Goal: Task Accomplishment & Management: Manage account settings

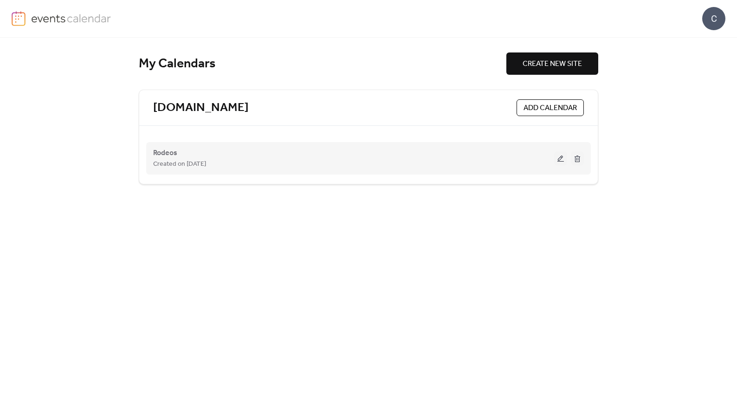
click at [259, 157] on div "Rodeos Created on [DATE]" at bounding box center [353, 158] width 401 height 22
click at [557, 160] on button at bounding box center [560, 158] width 13 height 14
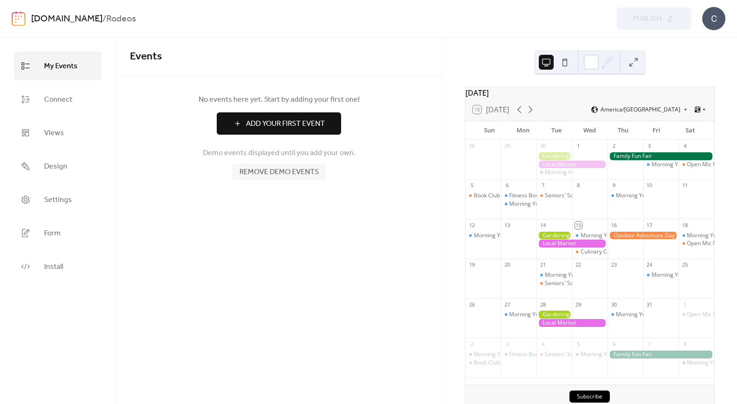
click at [286, 123] on span "Add Your First Event" at bounding box center [285, 123] width 79 height 11
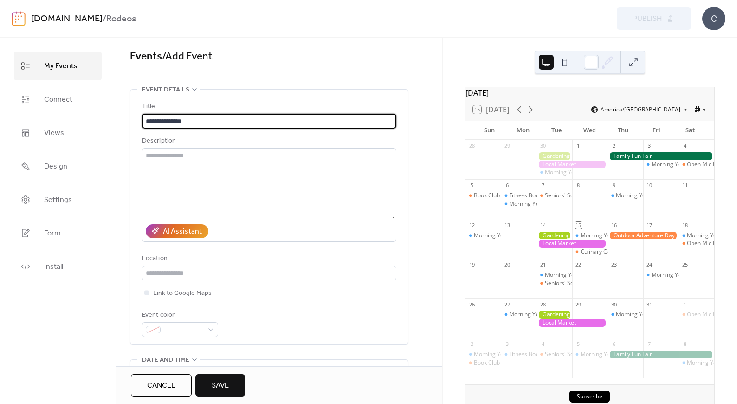
type input "**********"
click at [242, 174] on textarea at bounding box center [269, 183] width 254 height 71
paste textarea "**********"
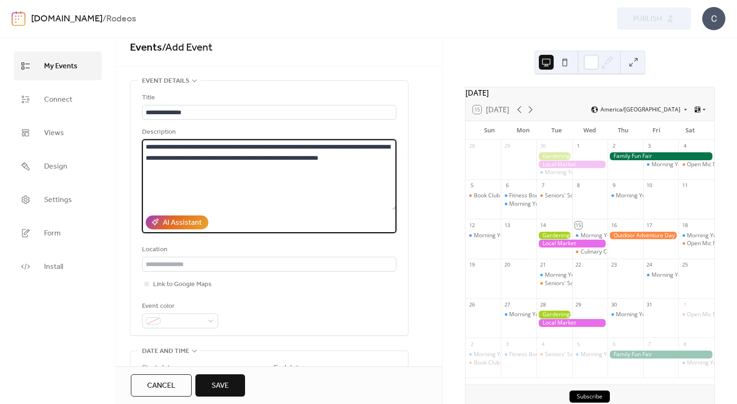
scroll to position [14, 0]
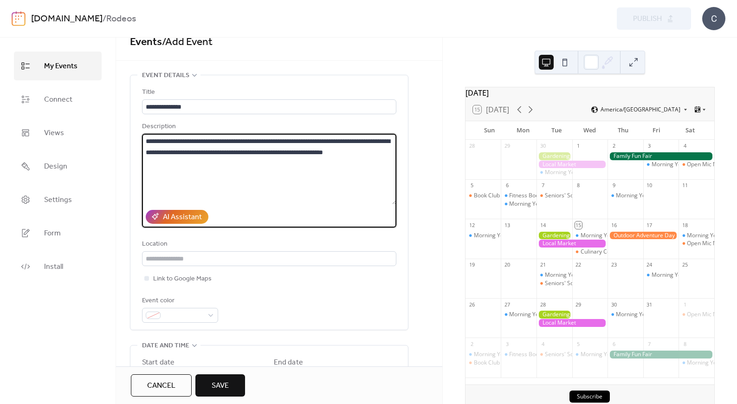
paste textarea "**********"
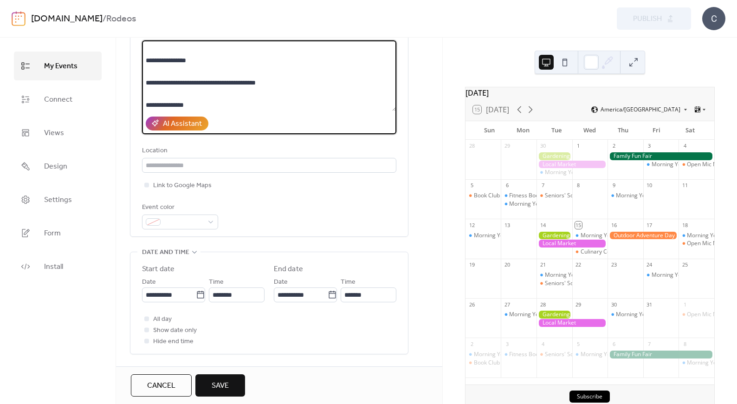
scroll to position [108, 0]
type textarea "**********"
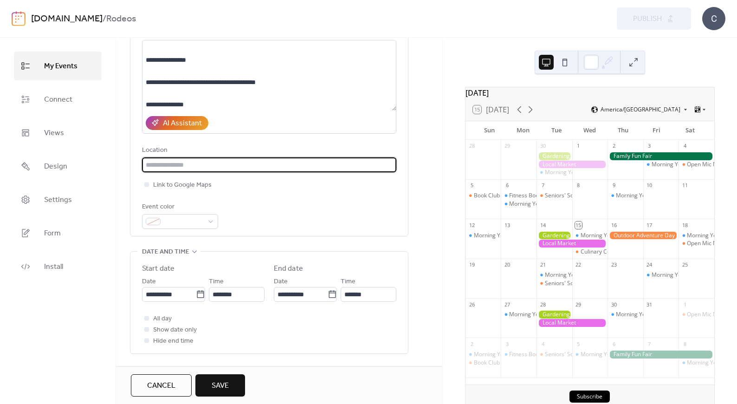
click at [177, 166] on input "text" at bounding box center [269, 164] width 254 height 15
type input "**********"
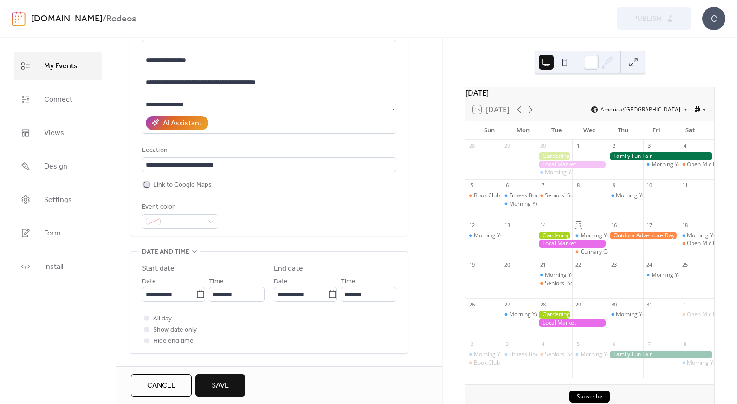
click at [187, 187] on span "Link to Google Maps" at bounding box center [182, 185] width 58 height 11
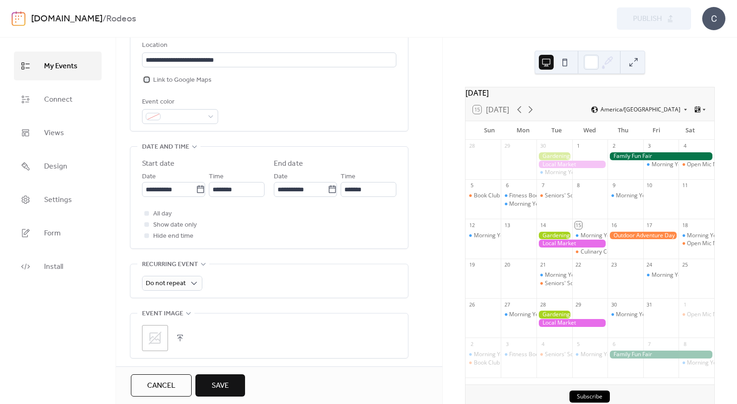
scroll to position [238, 0]
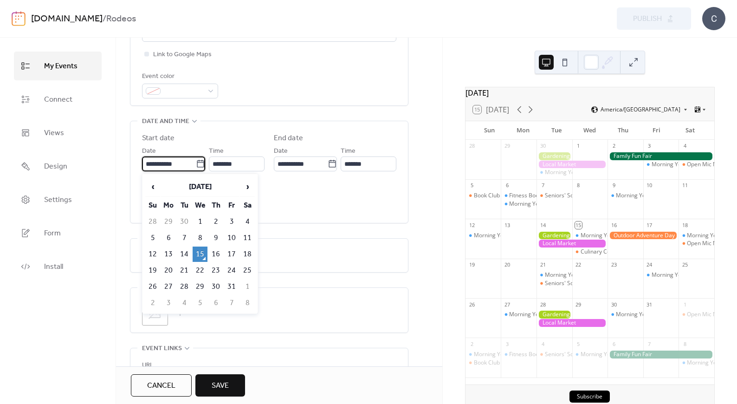
click at [171, 163] on input "**********" at bounding box center [169, 163] width 54 height 15
click at [198, 285] on td "29" at bounding box center [200, 286] width 15 height 15
type input "**********"
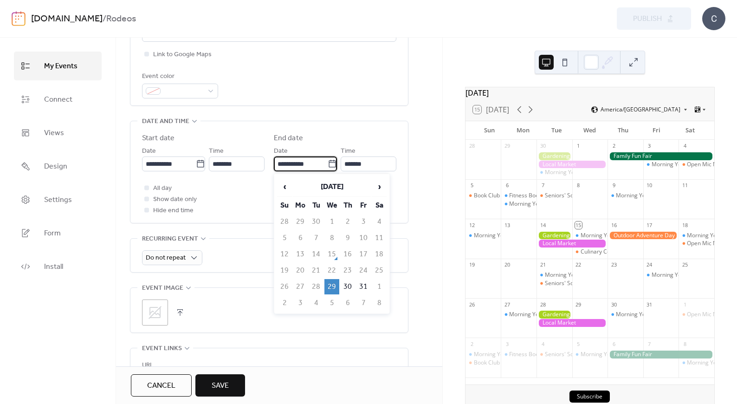
click at [287, 167] on input "**********" at bounding box center [301, 163] width 54 height 15
click at [347, 284] on td "30" at bounding box center [347, 286] width 15 height 15
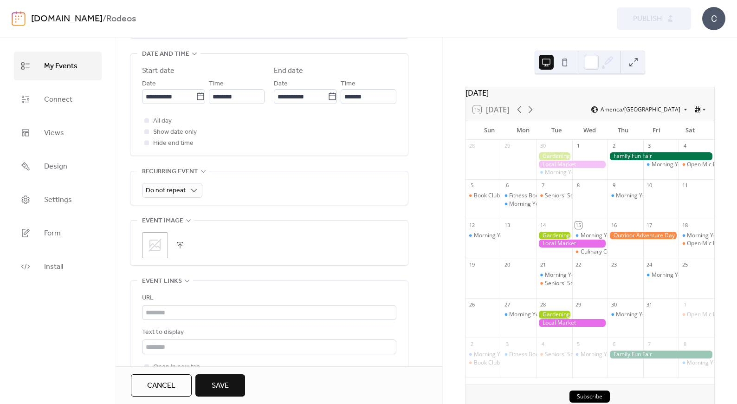
scroll to position [307, 0]
click at [280, 97] on input "**********" at bounding box center [301, 95] width 54 height 15
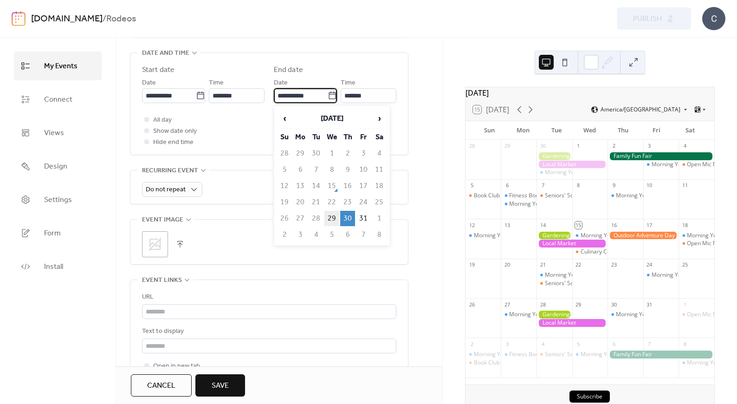
click at [328, 215] on td "29" at bounding box center [331, 218] width 15 height 15
type input "**********"
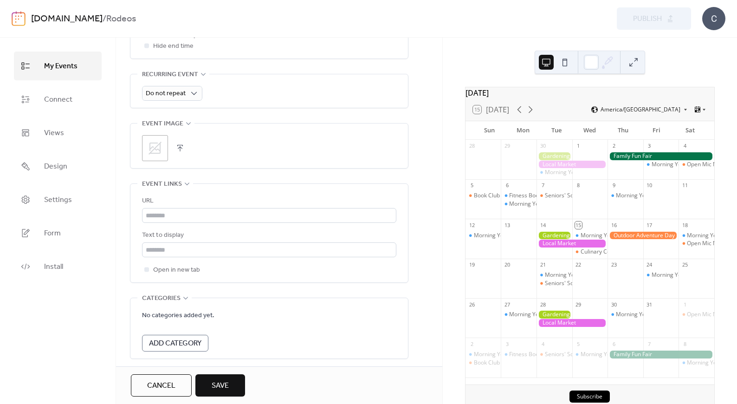
scroll to position [405, 0]
click at [163, 142] on div ";" at bounding box center [155, 146] width 26 height 26
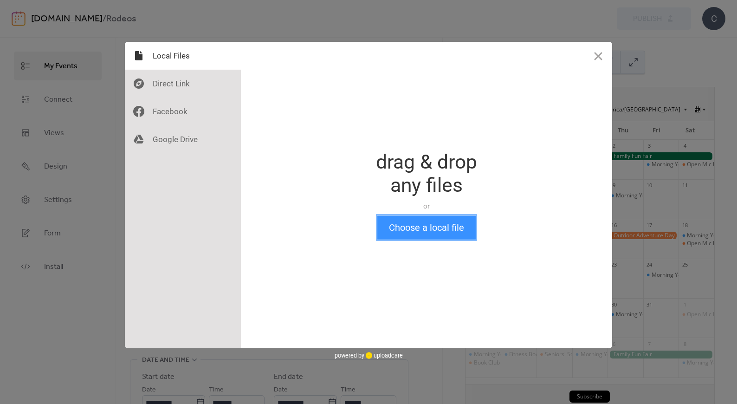
click at [432, 225] on button "Choose a local file" at bounding box center [426, 227] width 98 height 24
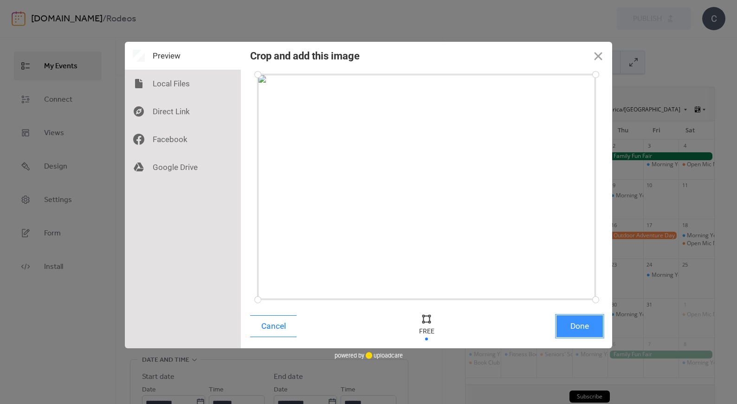
click at [575, 322] on button "Done" at bounding box center [579, 326] width 46 height 22
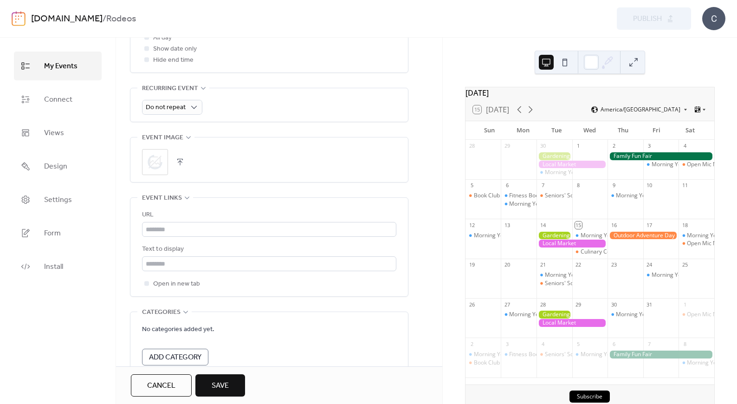
scroll to position [430, 0]
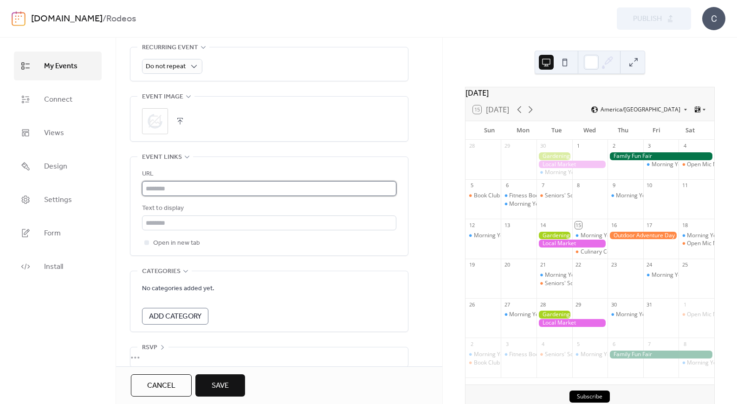
click at [171, 189] on input "text" at bounding box center [269, 188] width 254 height 15
paste input "**********"
type input "**********"
click at [211, 193] on input "text" at bounding box center [269, 188] width 254 height 15
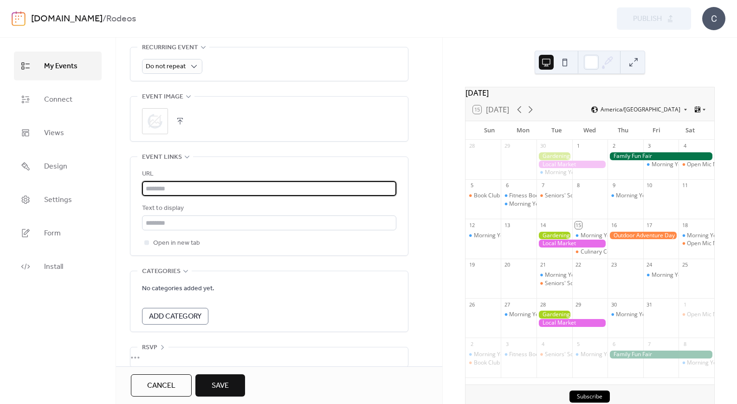
type input "**********"
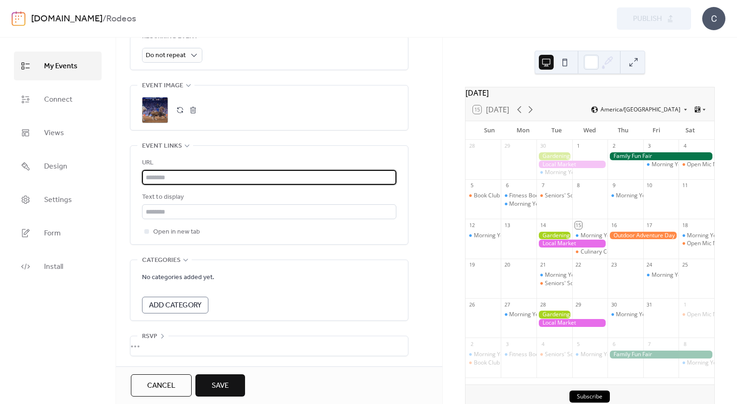
click at [192, 175] on input "text" at bounding box center [269, 177] width 254 height 15
type input "**********"
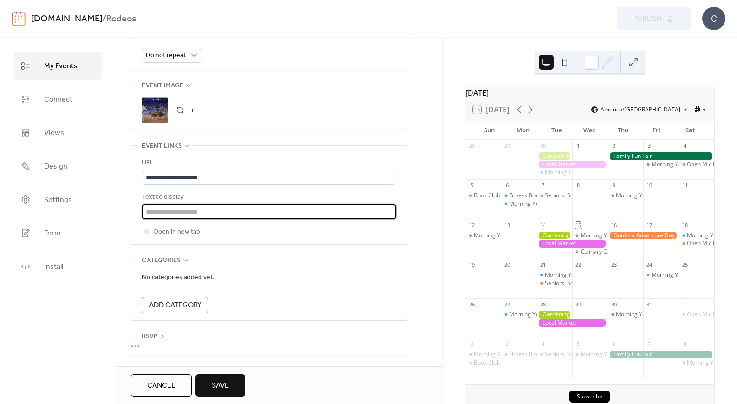
click at [185, 213] on input "text" at bounding box center [269, 211] width 254 height 15
drag, startPoint x: 149, startPoint y: 209, endPoint x: 137, endPoint y: 209, distance: 12.1
click at [138, 209] on div "**********" at bounding box center [268, 195] width 277 height 98
type input "**********"
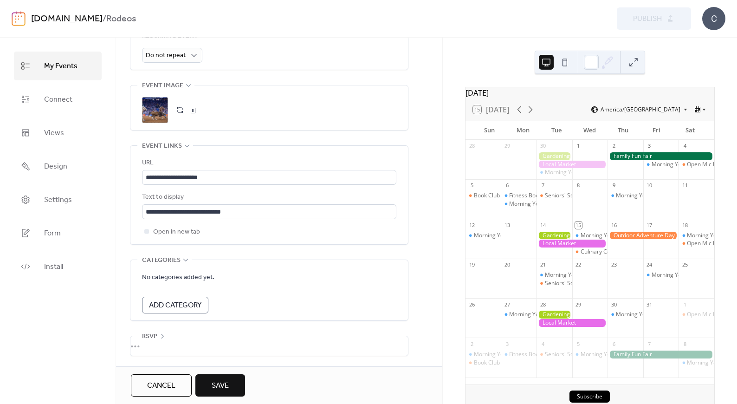
click at [174, 302] on span "Add Category" at bounding box center [175, 305] width 52 height 11
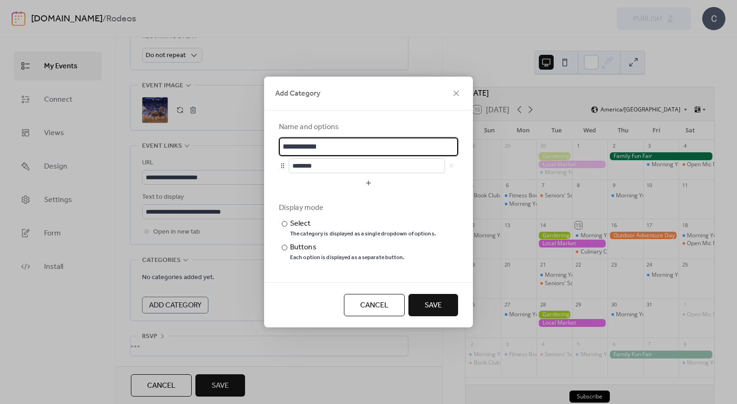
click at [329, 147] on input "**********" at bounding box center [368, 146] width 179 height 19
drag, startPoint x: 335, startPoint y: 150, endPoint x: 307, endPoint y: 149, distance: 27.8
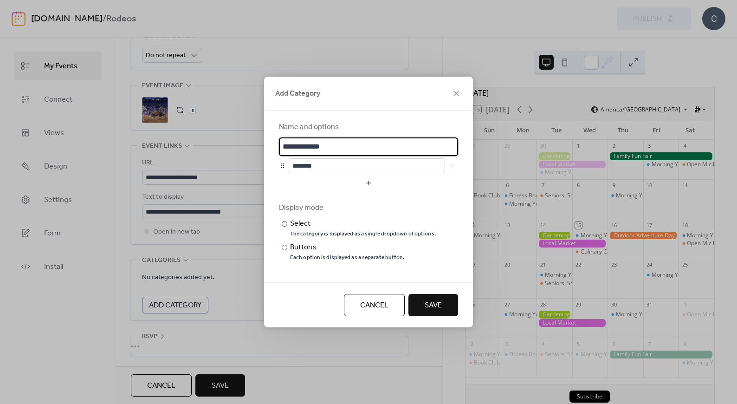
click at [307, 149] on input "**********" at bounding box center [368, 146] width 179 height 19
click at [303, 148] on input "**********" at bounding box center [368, 146] width 179 height 19
drag, startPoint x: 302, startPoint y: 146, endPoint x: 280, endPoint y: 146, distance: 22.3
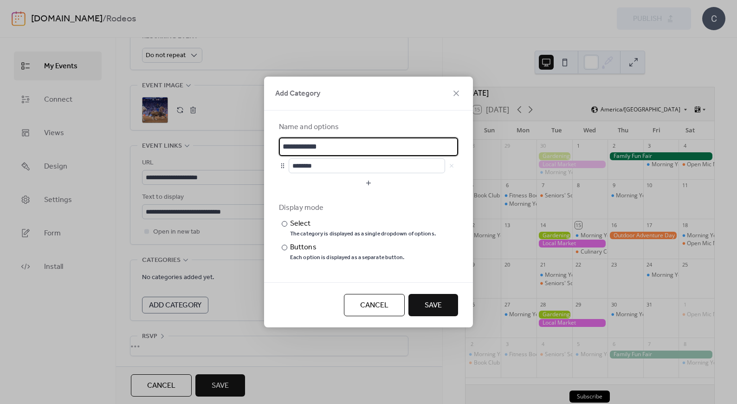
click at [280, 146] on input "**********" at bounding box center [368, 146] width 179 height 19
click at [342, 164] on input "********" at bounding box center [367, 165] width 156 height 15
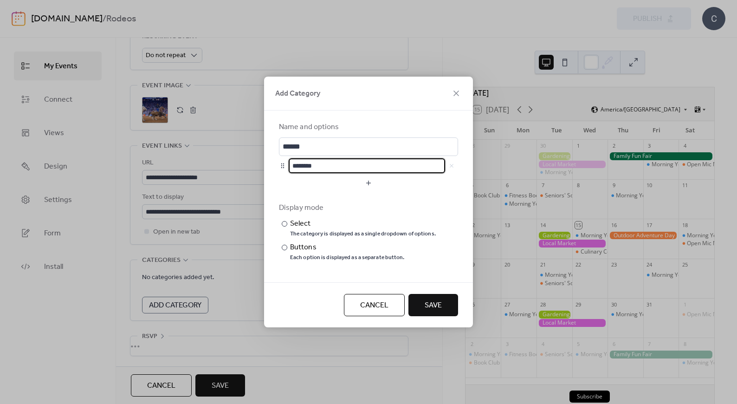
click at [342, 164] on input "********" at bounding box center [367, 165] width 156 height 15
click at [320, 148] on input "******" at bounding box center [368, 146] width 179 height 19
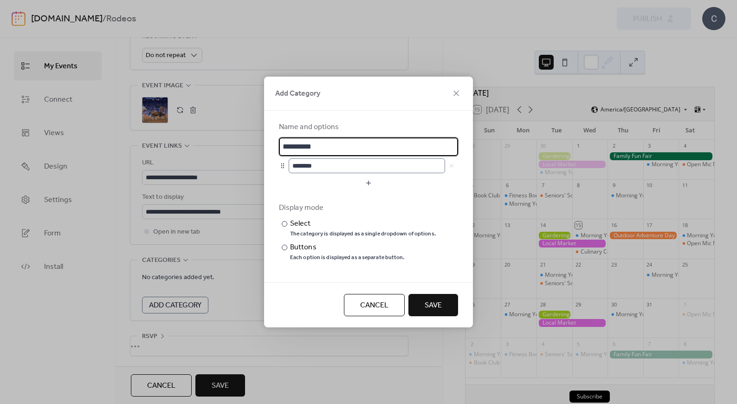
type input "**********"
click at [303, 168] on input "********" at bounding box center [367, 165] width 156 height 15
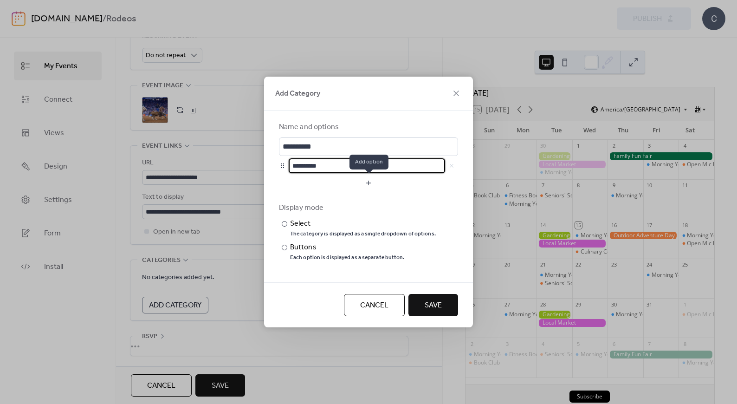
type input "**********"
click at [368, 182] on button "button" at bounding box center [368, 182] width 179 height 15
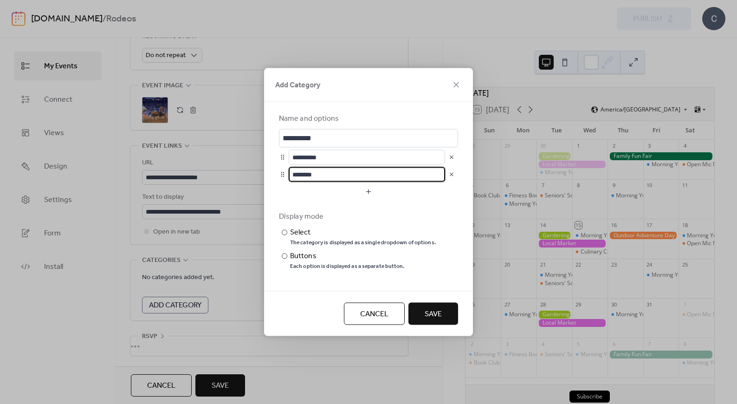
click at [348, 175] on input "********" at bounding box center [367, 174] width 156 height 15
type input "**********"
click at [363, 193] on button "button" at bounding box center [368, 191] width 179 height 15
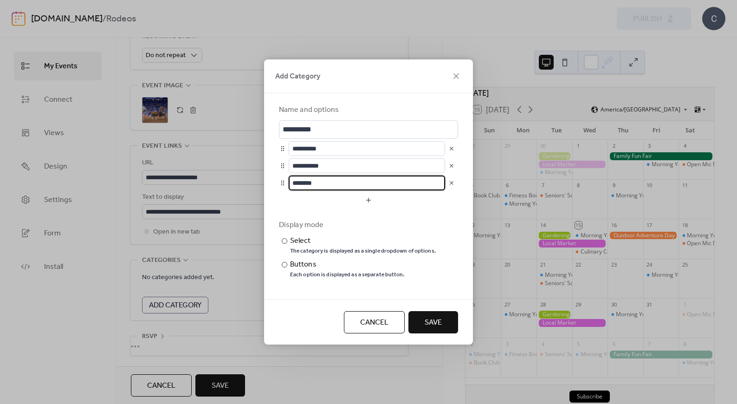
click at [320, 186] on input "********" at bounding box center [367, 182] width 156 height 15
type input "**********"
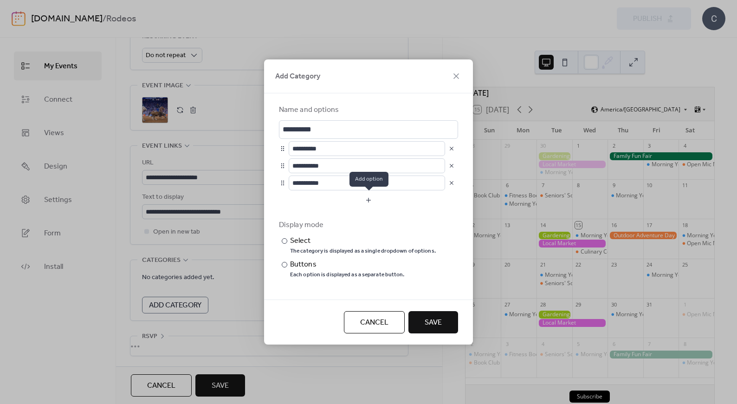
click at [337, 197] on button "button" at bounding box center [368, 200] width 179 height 15
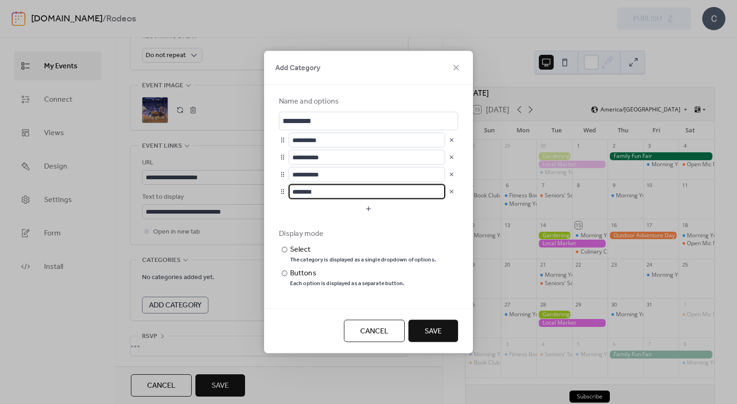
click at [326, 190] on input "********" at bounding box center [367, 191] width 156 height 15
click at [302, 191] on input "********" at bounding box center [367, 191] width 156 height 15
type input "********"
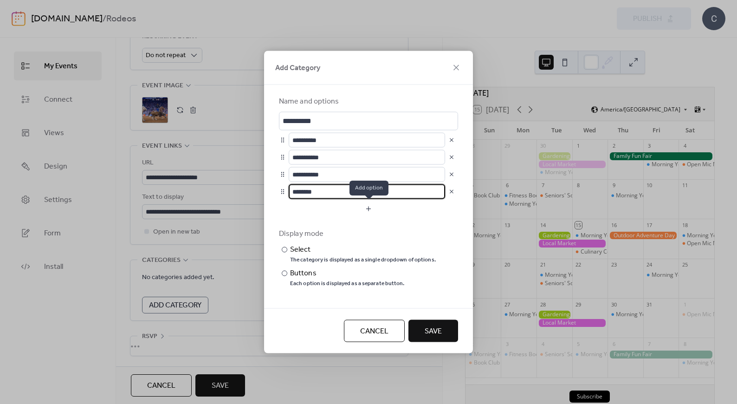
click at [325, 208] on button "button" at bounding box center [368, 208] width 179 height 15
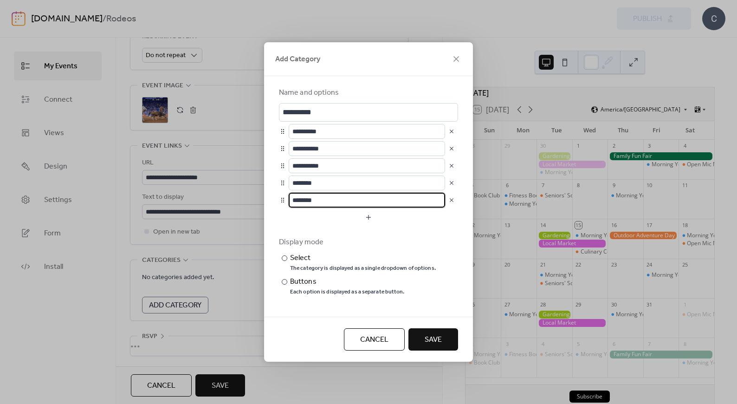
click at [329, 200] on input "********" at bounding box center [367, 200] width 156 height 15
type input "**********"
click at [436, 341] on span "Save" at bounding box center [433, 339] width 17 height 11
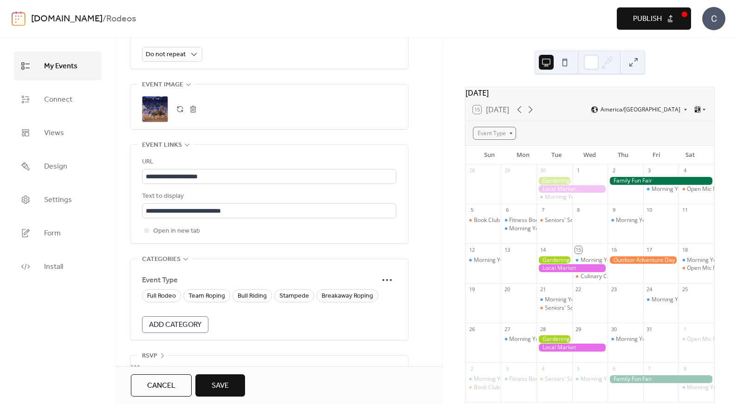
scroll to position [462, 0]
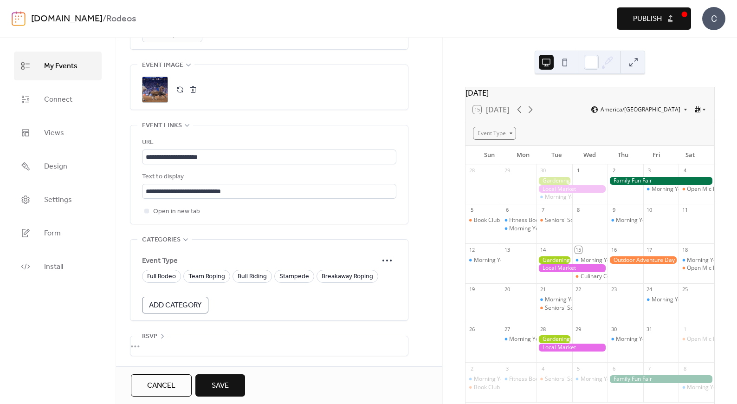
click at [153, 343] on div "•••" at bounding box center [268, 345] width 277 height 19
click at [194, 349] on div at bounding box center [191, 351] width 15 height 7
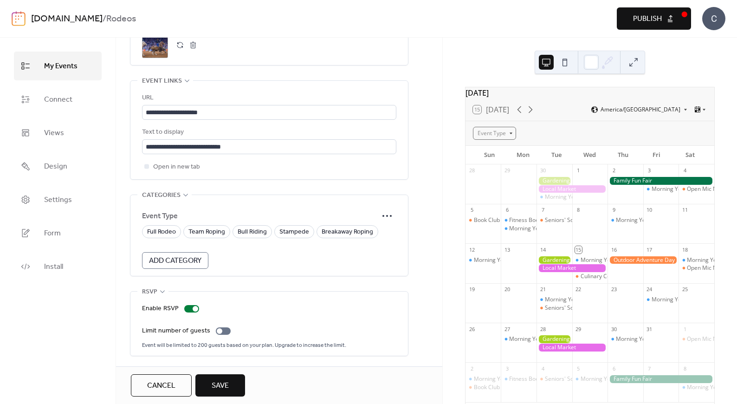
click at [217, 384] on span "Save" at bounding box center [220, 385] width 17 height 11
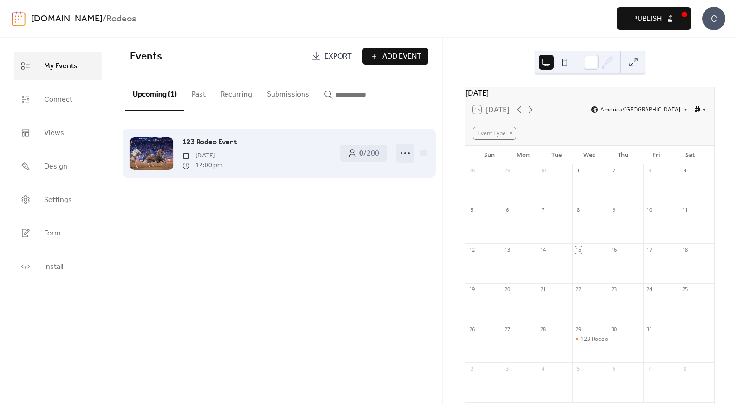
click at [403, 152] on icon at bounding box center [405, 153] width 15 height 15
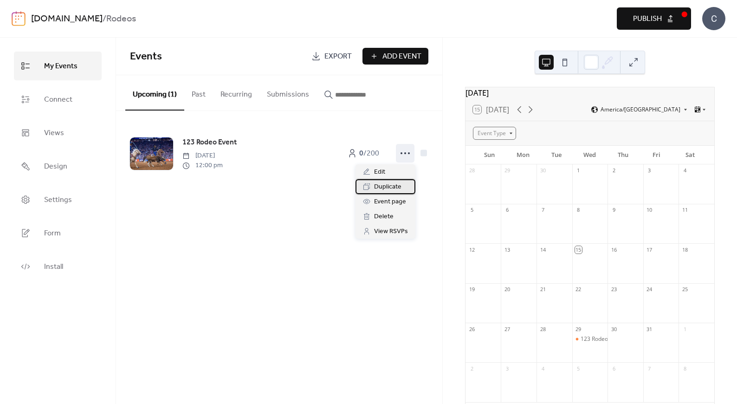
click at [384, 185] on span "Duplicate" at bounding box center [387, 186] width 27 height 11
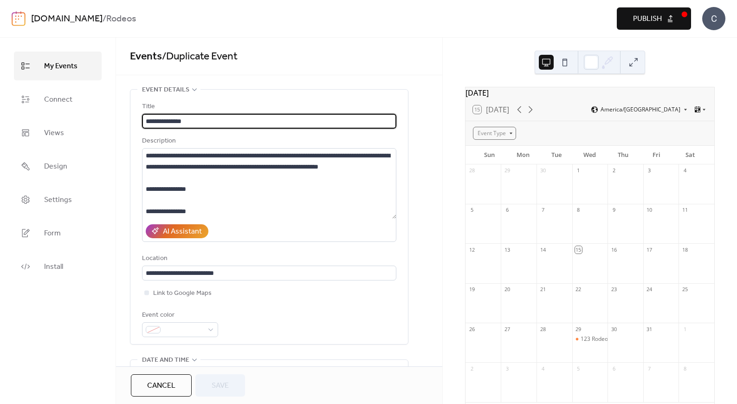
click at [155, 120] on input "**********" at bounding box center [269, 121] width 254 height 15
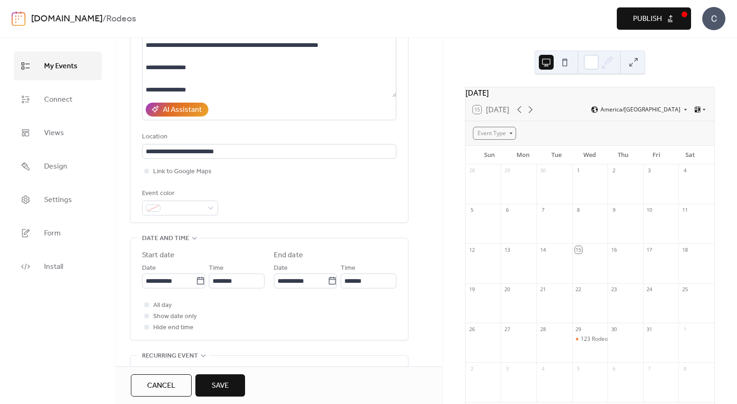
scroll to position [164, 0]
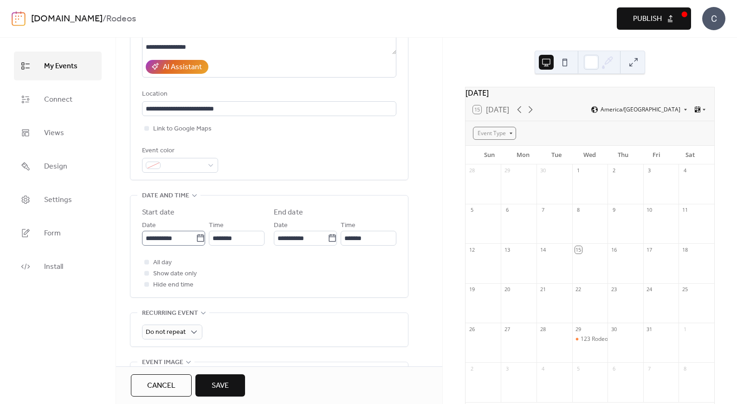
type input "**********"
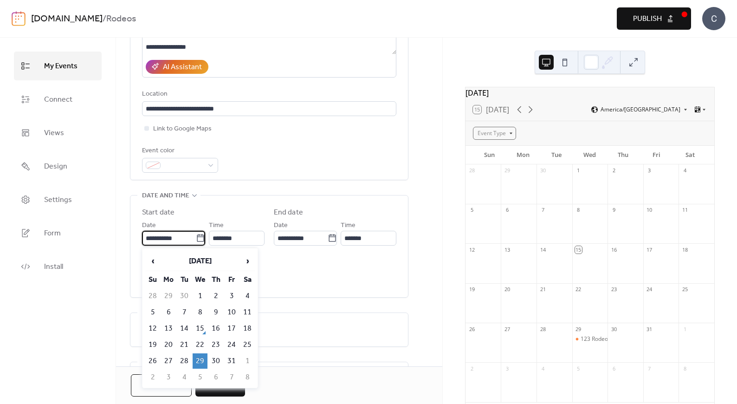
click at [168, 238] on input "**********" at bounding box center [169, 238] width 54 height 15
click at [232, 358] on td "31" at bounding box center [231, 360] width 15 height 15
type input "**********"
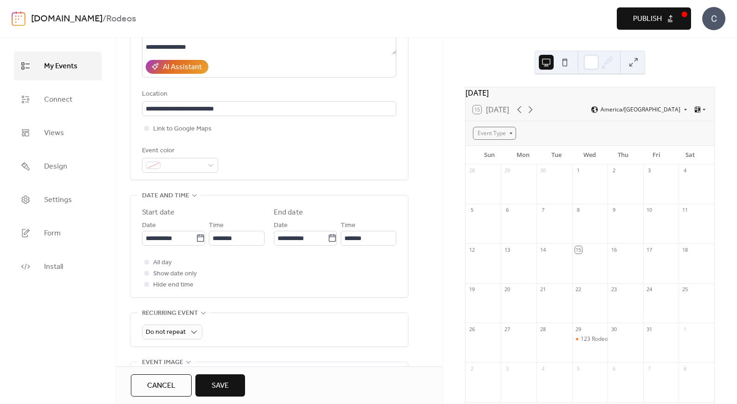
scroll to position [165, 0]
click at [215, 393] on button "Save" at bounding box center [220, 385] width 50 height 22
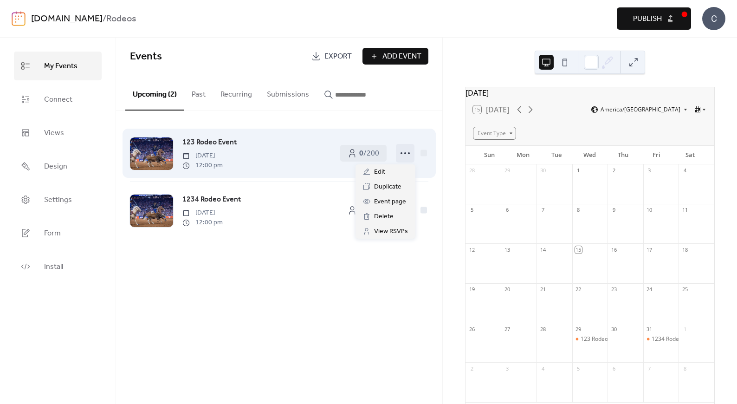
click at [405, 151] on icon at bounding box center [405, 153] width 15 height 15
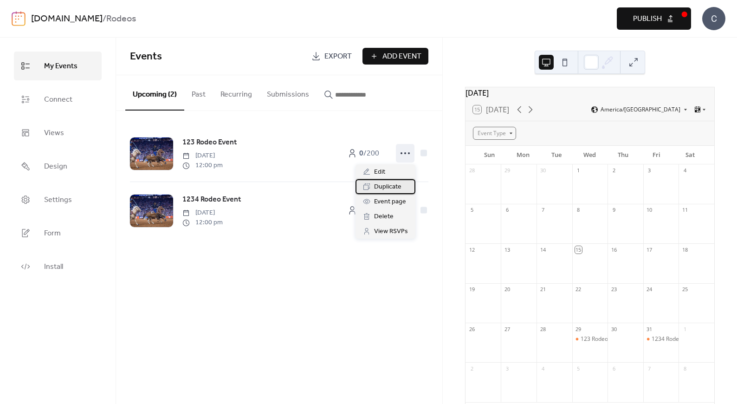
click at [387, 187] on span "Duplicate" at bounding box center [387, 186] width 27 height 11
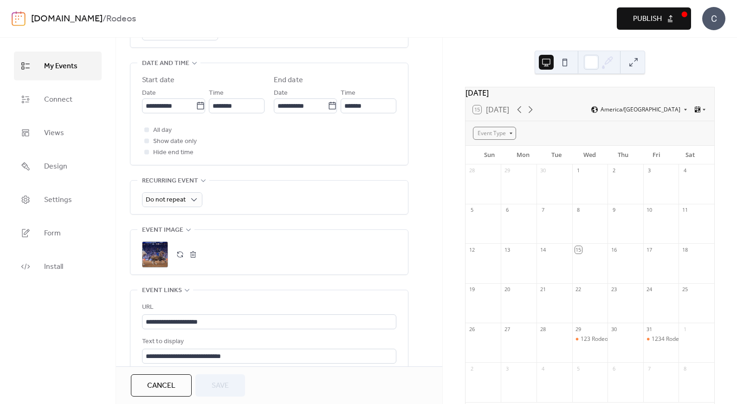
scroll to position [290, 0]
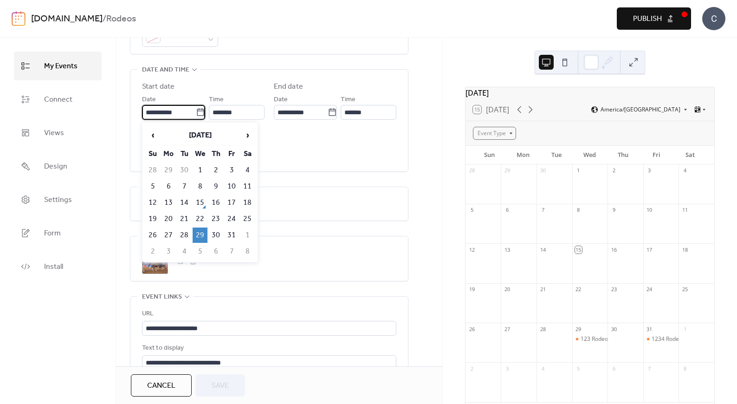
click at [167, 108] on input "**********" at bounding box center [169, 112] width 54 height 15
click at [182, 247] on td "4" at bounding box center [184, 251] width 15 height 15
type input "**********"
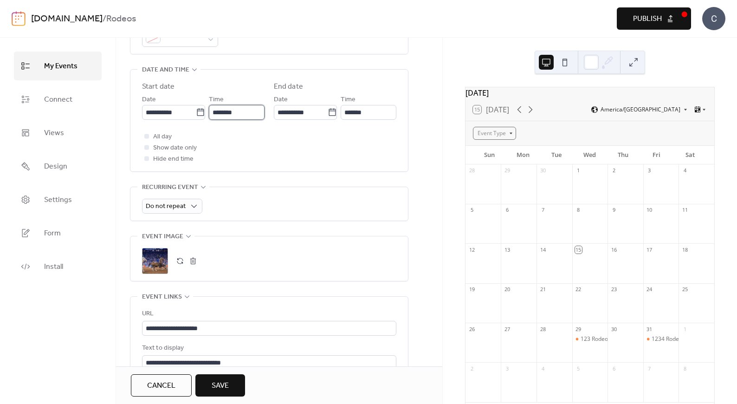
click at [232, 113] on input "********" at bounding box center [237, 112] width 56 height 15
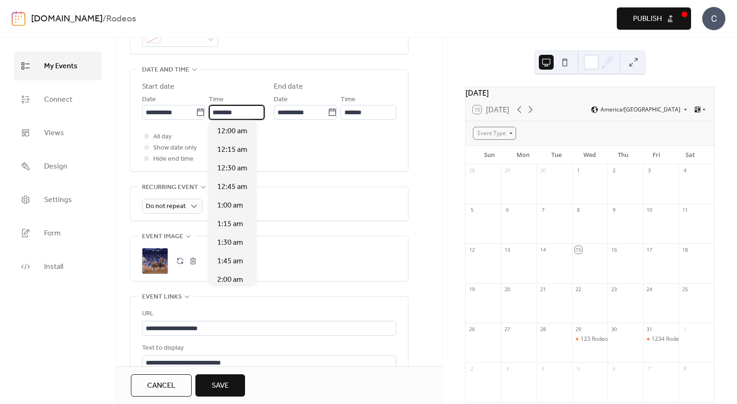
scroll to position [891, 0]
click at [295, 117] on input "**********" at bounding box center [301, 112] width 54 height 15
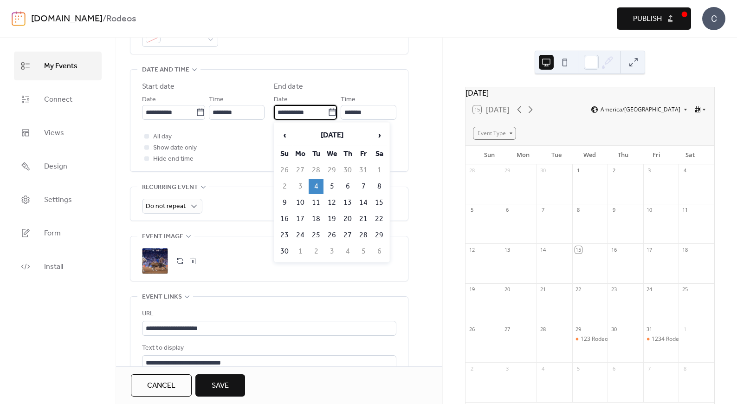
click at [318, 185] on td "4" at bounding box center [316, 186] width 15 height 15
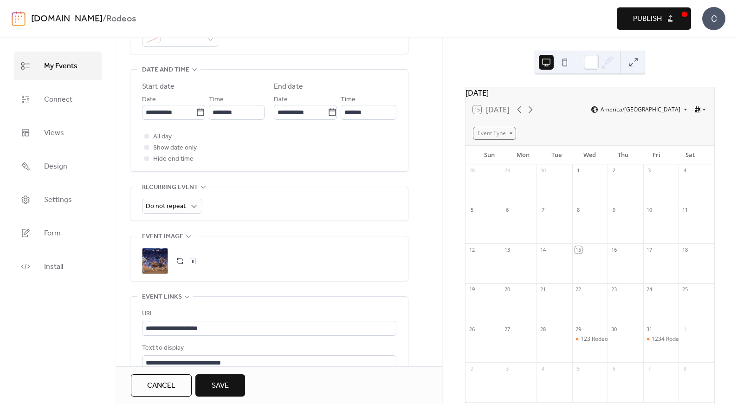
click at [226, 382] on span "Save" at bounding box center [220, 385] width 17 height 11
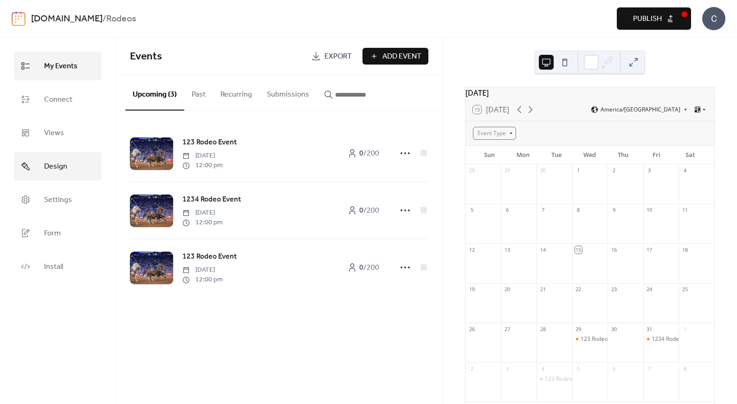
click at [56, 170] on span "Design" at bounding box center [55, 166] width 23 height 15
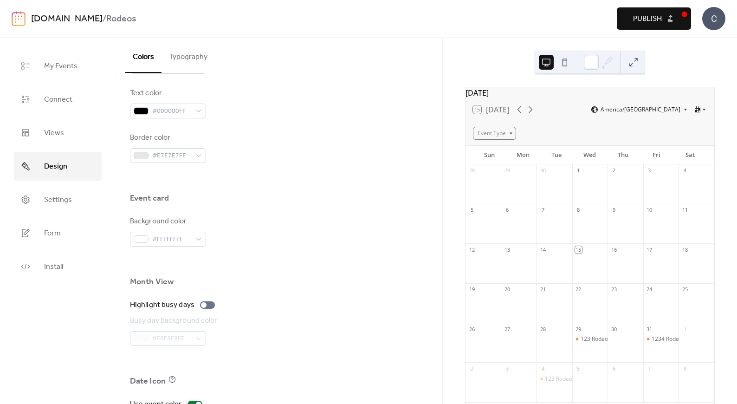
scroll to position [569, 0]
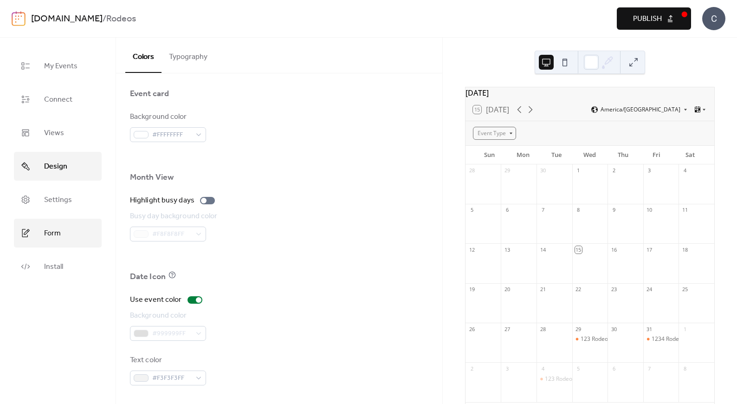
click at [45, 232] on span "Form" at bounding box center [52, 233] width 17 height 15
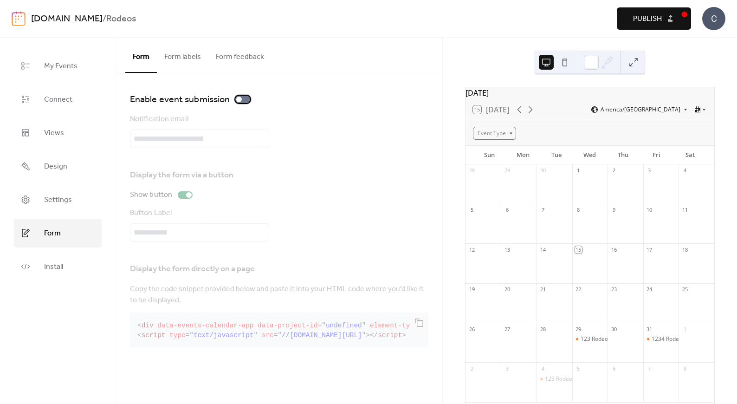
click at [241, 99] on div at bounding box center [239, 100] width 6 height 6
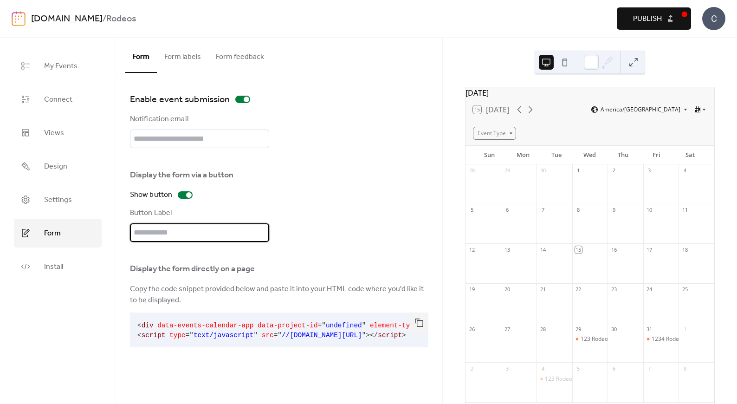
click at [192, 230] on input "text" at bounding box center [199, 232] width 139 height 19
click at [177, 60] on button "Form labels" at bounding box center [183, 55] width 52 height 34
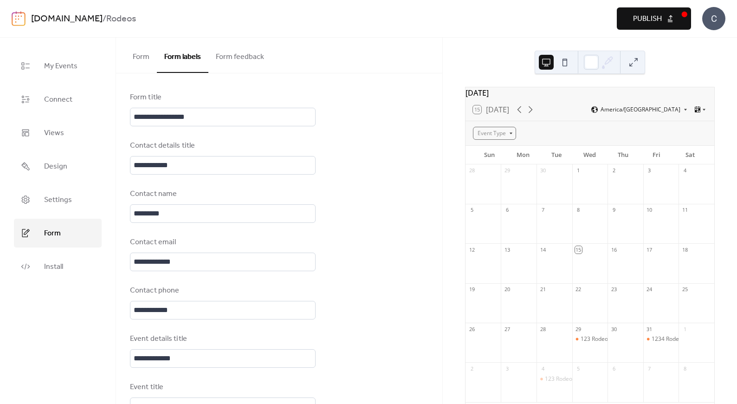
click at [231, 58] on button "Form feedback" at bounding box center [239, 55] width 63 height 34
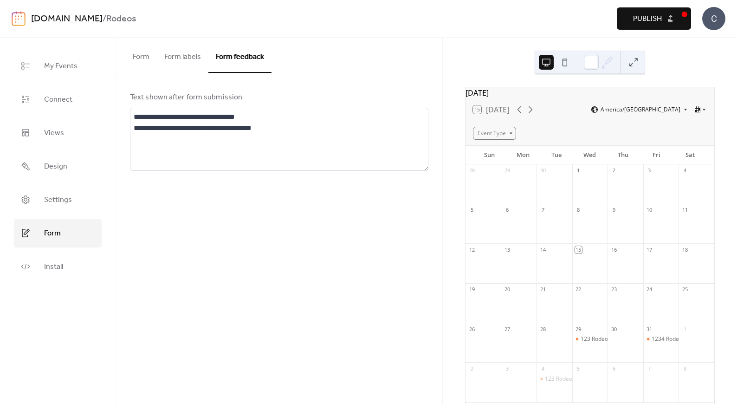
click at [144, 57] on button "Form" at bounding box center [141, 55] width 32 height 34
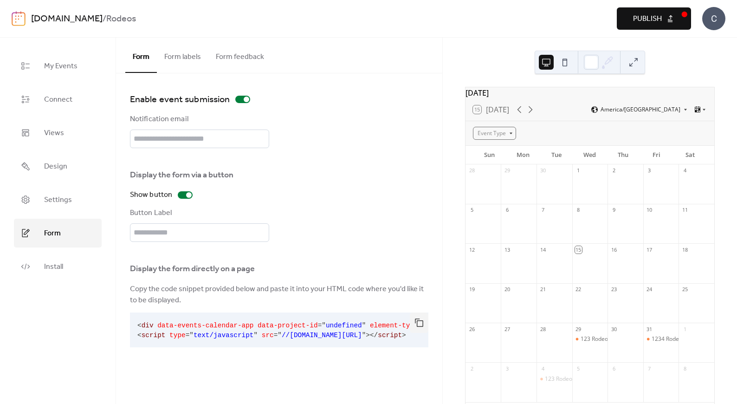
click at [238, 60] on button "Form feedback" at bounding box center [239, 55] width 63 height 34
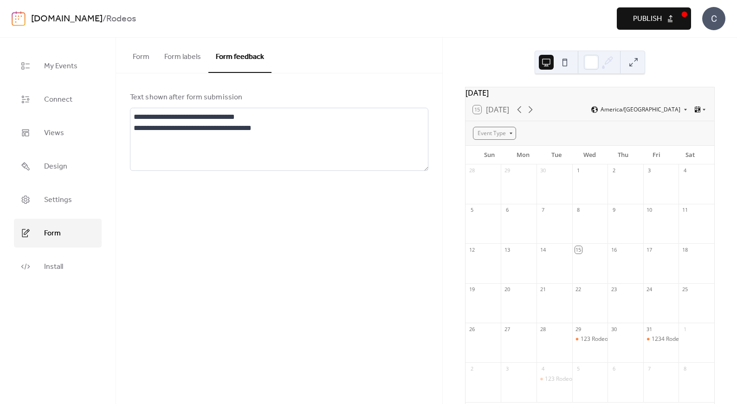
click at [338, 87] on div "**********" at bounding box center [279, 131] width 326 height 116
click at [657, 21] on span "Publish" at bounding box center [647, 18] width 29 height 11
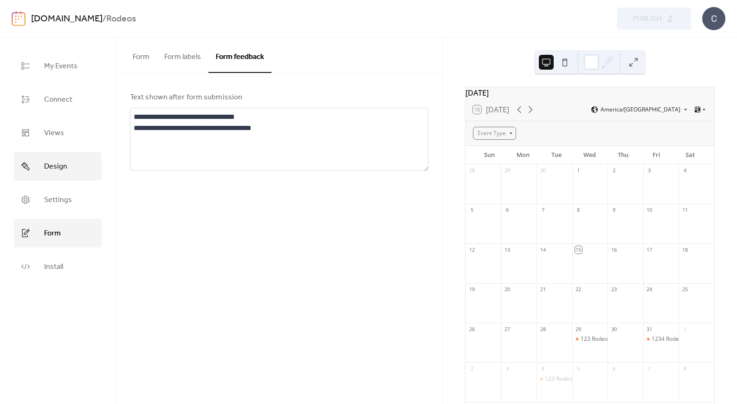
click at [53, 164] on span "Design" at bounding box center [55, 166] width 23 height 15
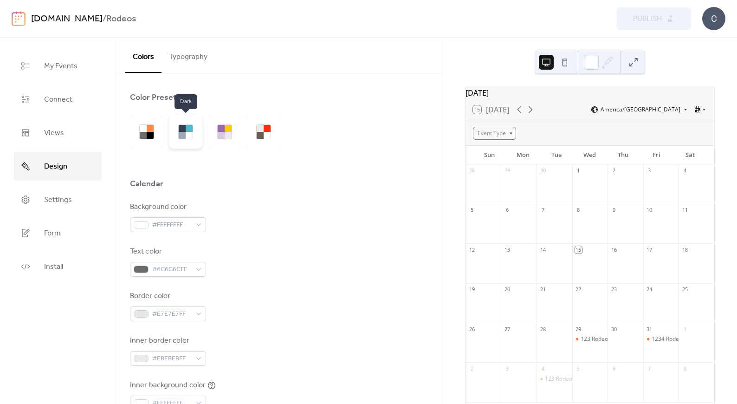
click at [184, 136] on div at bounding box center [182, 135] width 7 height 7
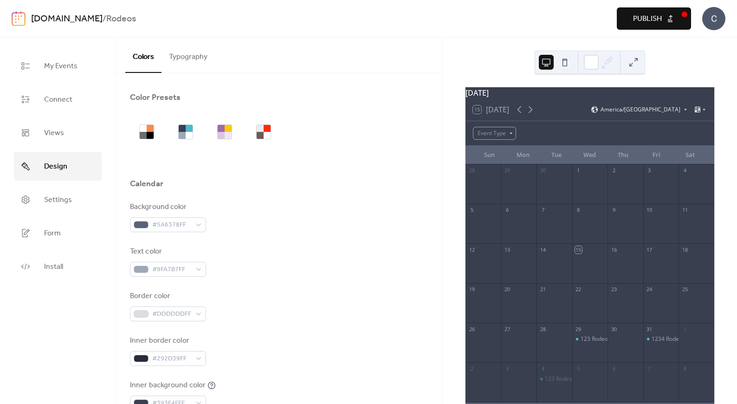
click at [650, 25] on span "Publish" at bounding box center [647, 18] width 29 height 11
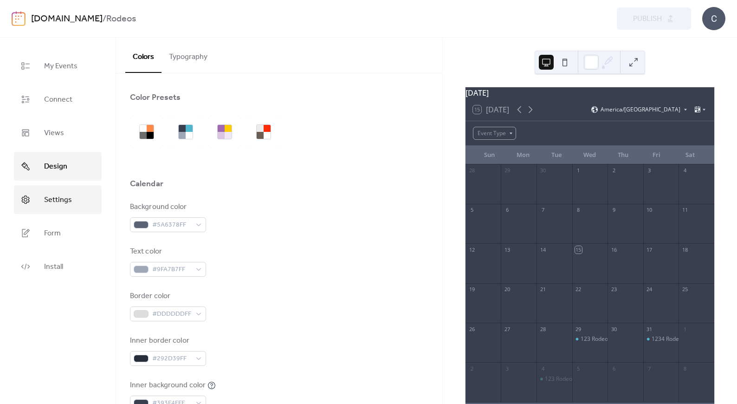
click at [52, 200] on span "Settings" at bounding box center [58, 200] width 28 height 15
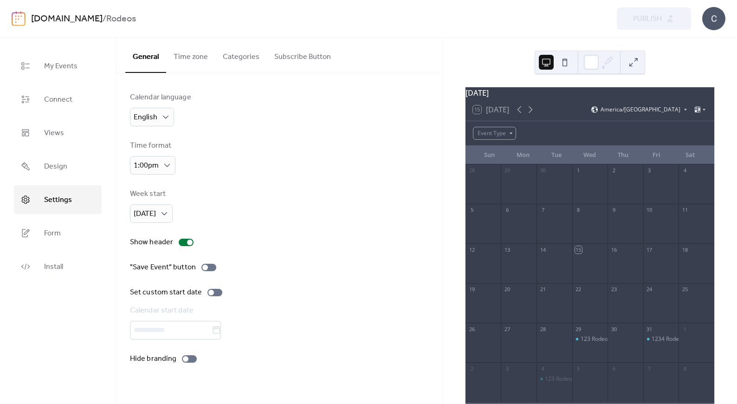
click at [245, 56] on button "Categories" at bounding box center [241, 55] width 52 height 34
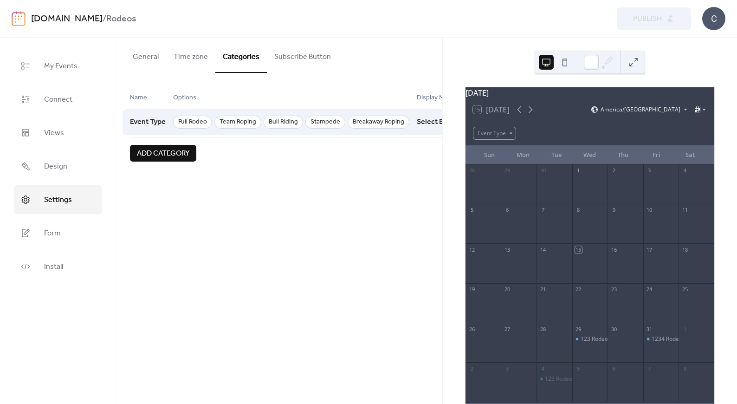
click at [172, 130] on div "Event Type" at bounding box center [151, 122] width 43 height 31
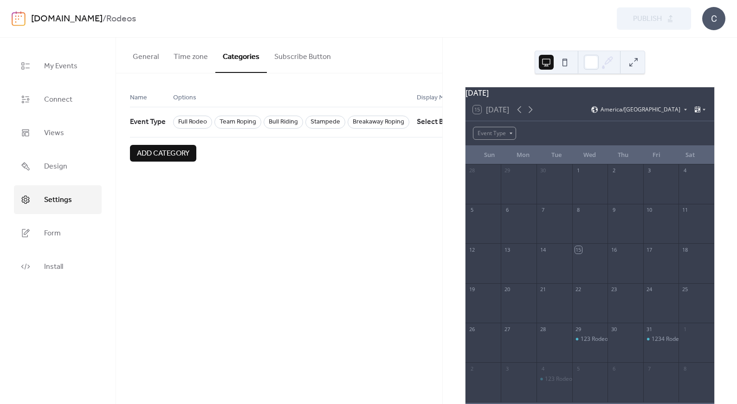
click at [182, 98] on span "Options" at bounding box center [184, 97] width 23 height 11
click at [137, 98] on span "Name" at bounding box center [138, 97] width 17 height 11
click at [185, 59] on button "Time zone" at bounding box center [190, 55] width 49 height 34
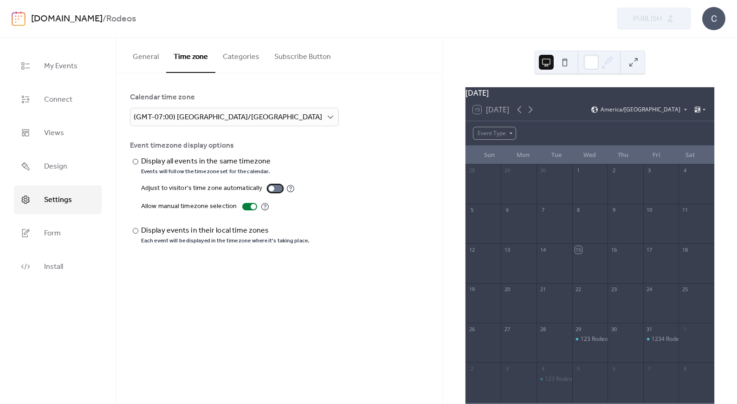
click at [273, 189] on div at bounding box center [275, 188] width 15 height 7
click at [636, 20] on span "Publish" at bounding box center [647, 18] width 29 height 11
click at [233, 56] on button "Categories" at bounding box center [241, 55] width 52 height 34
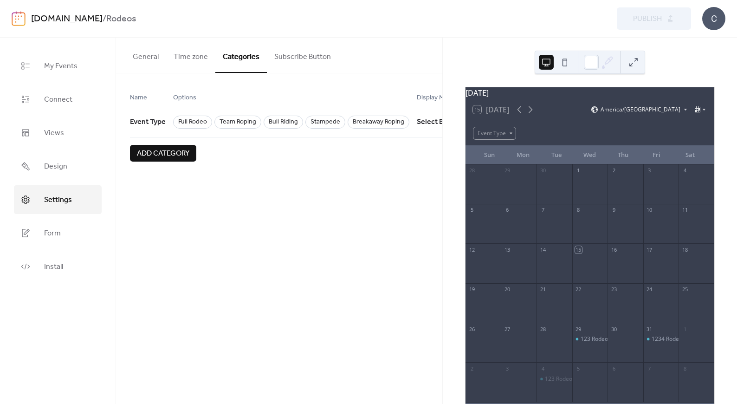
click at [306, 55] on button "Subscribe Button" at bounding box center [302, 55] width 71 height 34
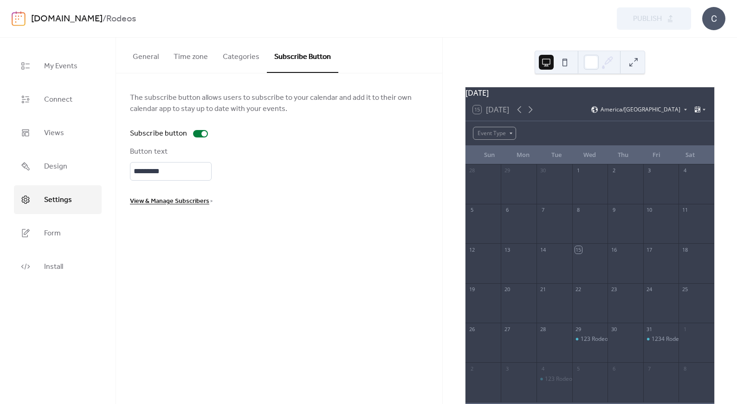
click at [239, 58] on button "Categories" at bounding box center [241, 55] width 52 height 34
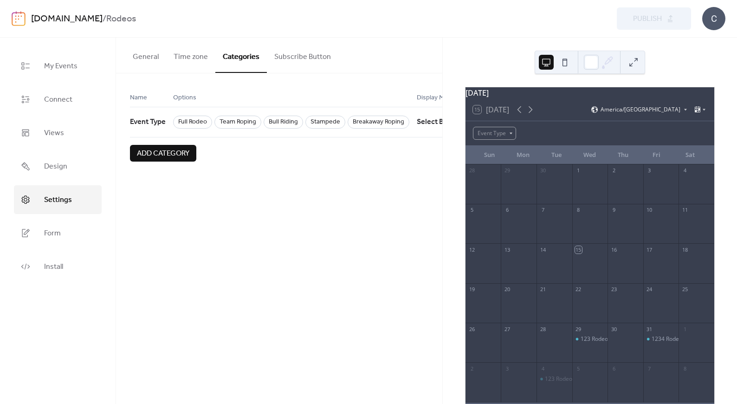
click at [199, 58] on button "Time zone" at bounding box center [190, 55] width 49 height 34
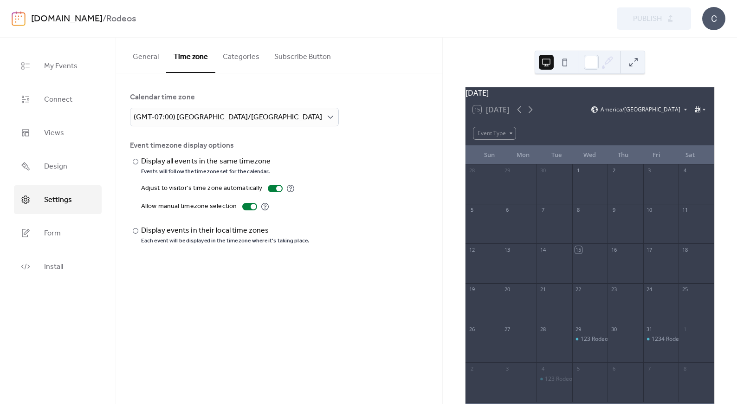
click at [145, 58] on button "General" at bounding box center [145, 55] width 41 height 34
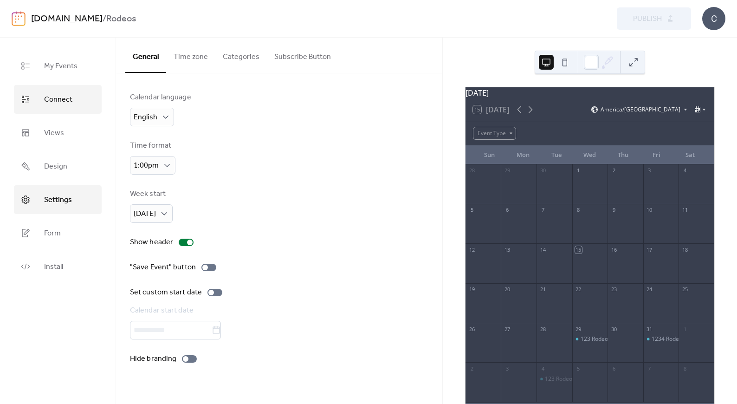
click at [52, 102] on span "Connect" at bounding box center [58, 99] width 28 height 15
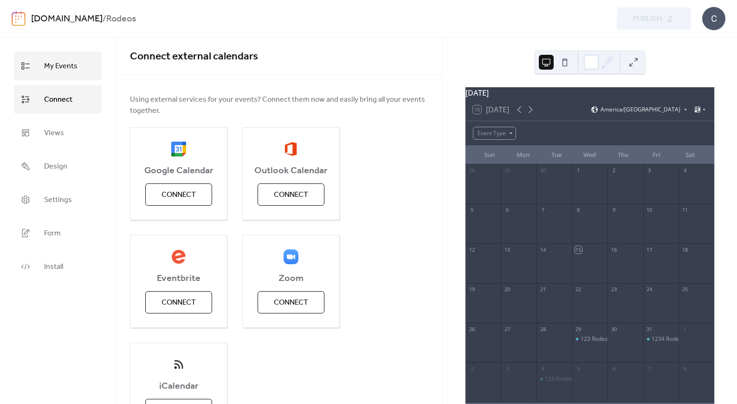
click at [58, 69] on span "My Events" at bounding box center [60, 66] width 33 height 15
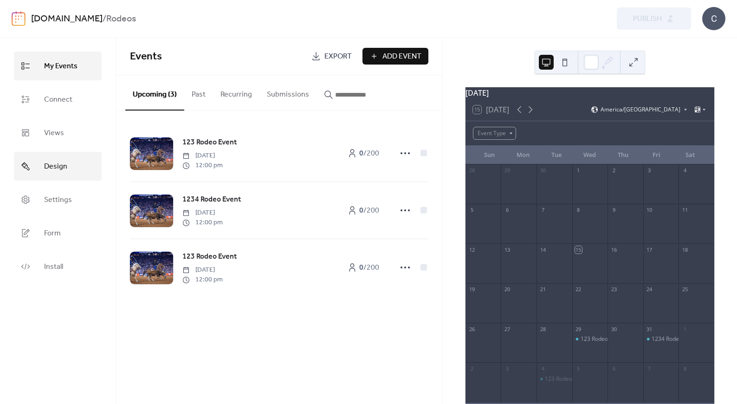
click at [56, 163] on span "Design" at bounding box center [55, 166] width 23 height 15
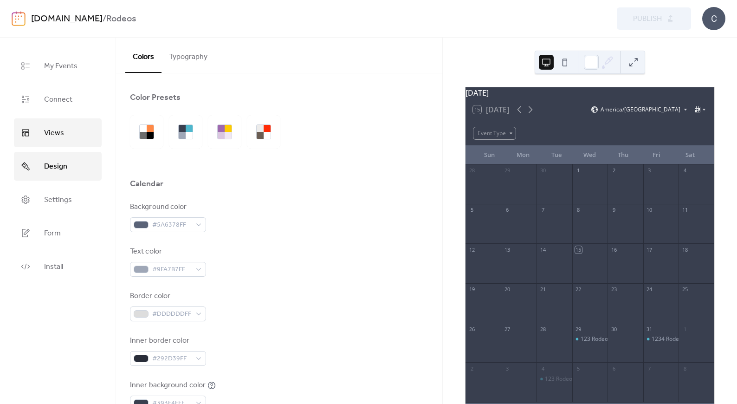
click at [48, 131] on span "Views" at bounding box center [54, 133] width 20 height 15
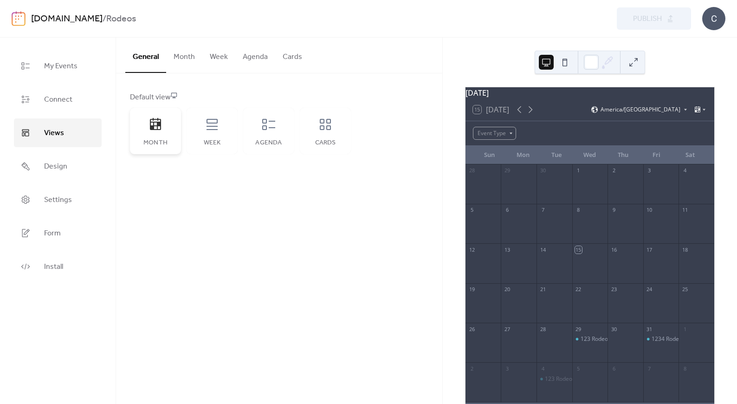
click at [154, 126] on icon at bounding box center [155, 124] width 15 height 15
click at [262, 121] on icon at bounding box center [268, 124] width 13 height 11
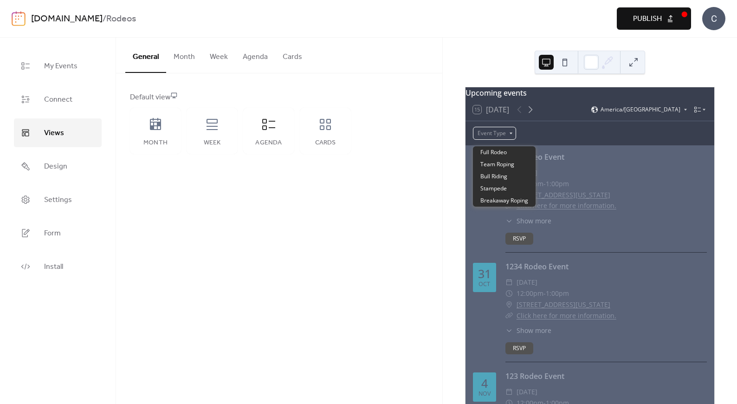
click at [504, 140] on div "Event Type" at bounding box center [494, 133] width 43 height 13
click at [501, 154] on span "Full Rodeo" at bounding box center [493, 152] width 26 height 8
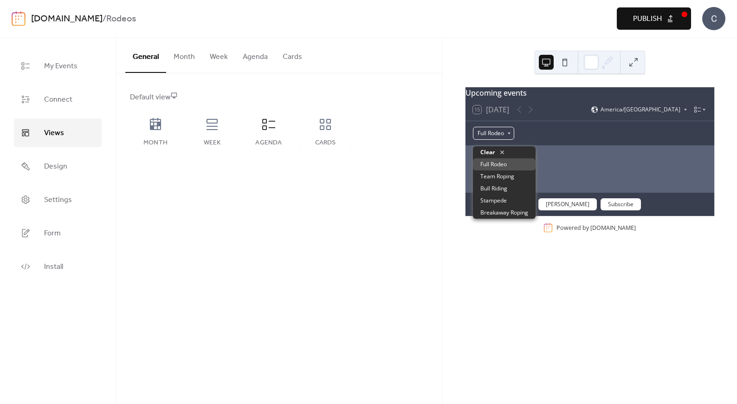
click at [506, 135] on div "Full Rodeo" at bounding box center [493, 133] width 41 height 13
click at [504, 173] on span "Team Roping" at bounding box center [497, 176] width 34 height 8
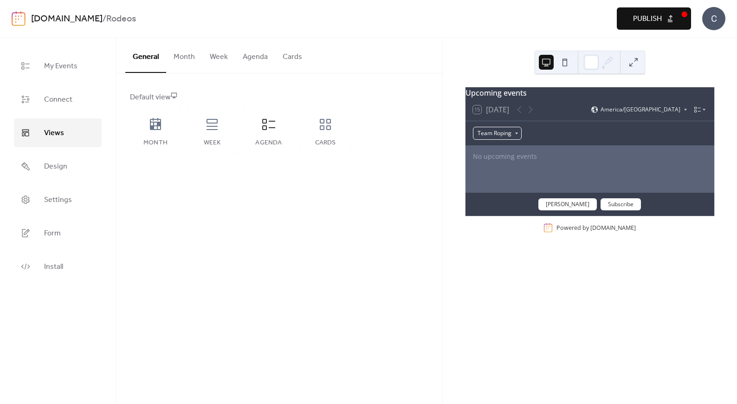
click at [513, 138] on div "Team Roping" at bounding box center [497, 133] width 49 height 13
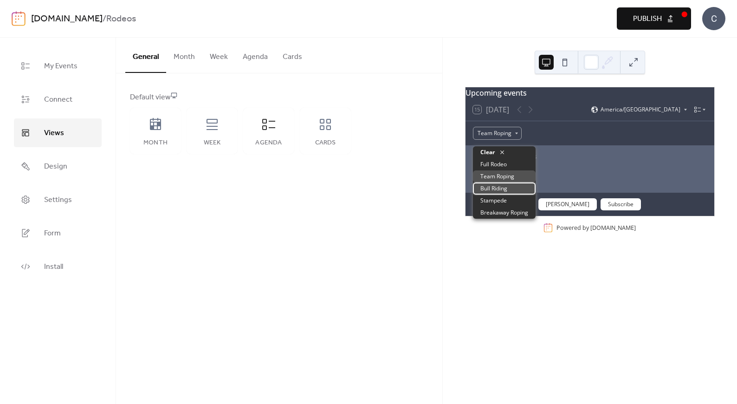
click at [506, 186] on span "Bull Riding" at bounding box center [493, 188] width 27 height 8
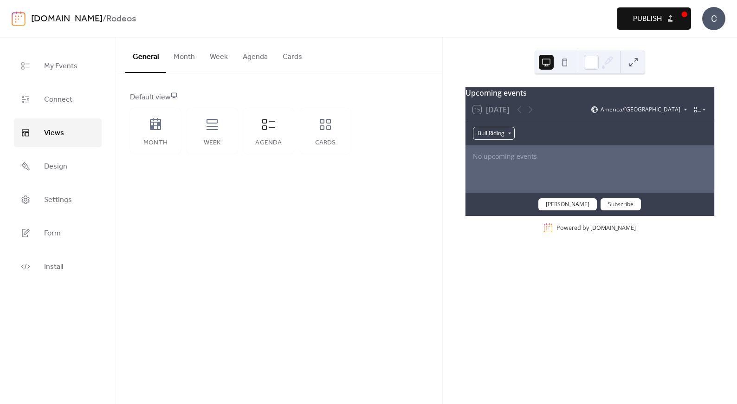
click at [509, 139] on div "Bull Riding" at bounding box center [494, 133] width 42 height 13
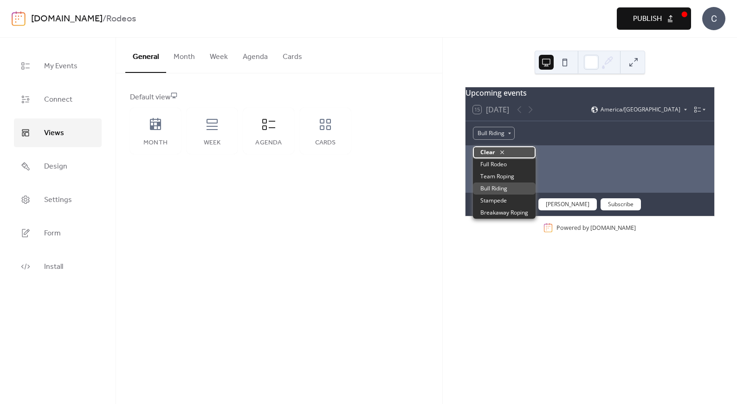
click at [489, 153] on span "Clear" at bounding box center [487, 152] width 14 height 8
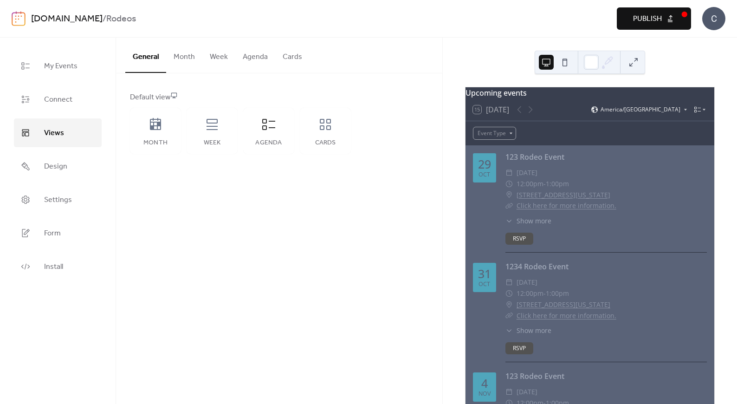
click at [525, 225] on span "Show more" at bounding box center [533, 221] width 35 height 10
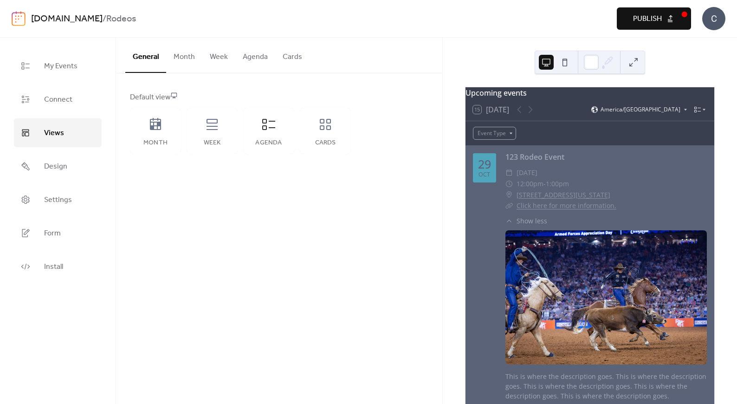
click at [528, 225] on span "Show less" at bounding box center [531, 221] width 31 height 10
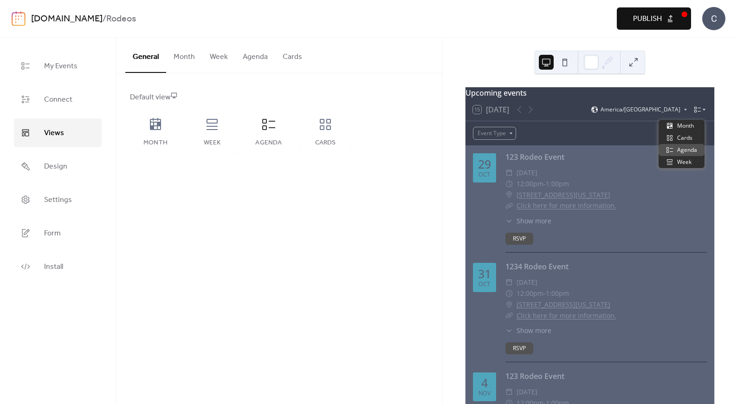
click at [696, 113] on icon at bounding box center [697, 109] width 7 height 7
click at [689, 126] on span "Month" at bounding box center [685, 126] width 17 height 8
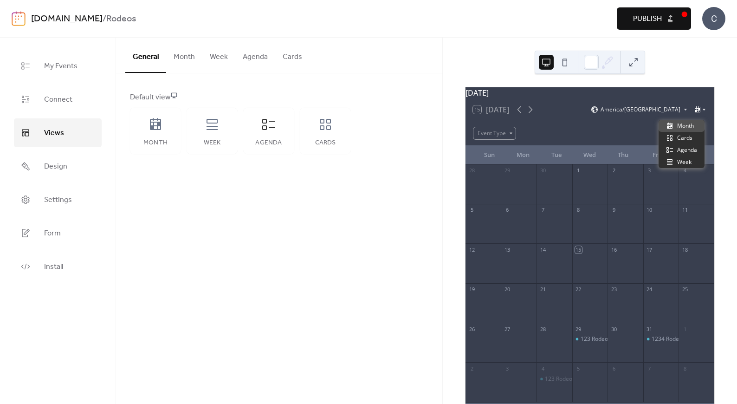
click at [702, 111] on icon at bounding box center [703, 110] width 3 height 2
click at [690, 152] on span "Agenda" at bounding box center [687, 150] width 20 height 8
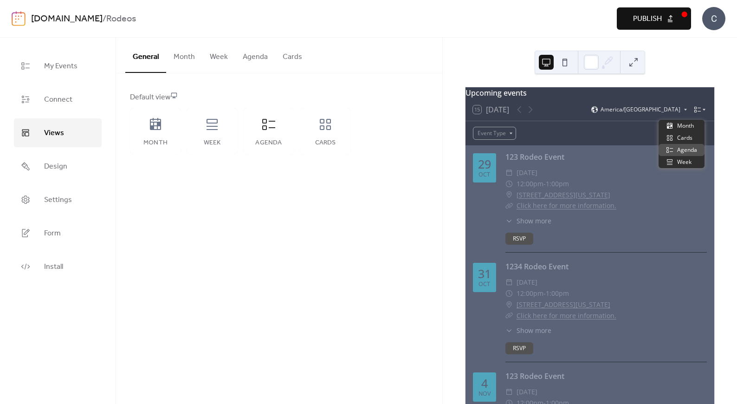
click at [701, 112] on icon at bounding box center [704, 110] width 6 height 6
click at [693, 162] on div "Week" at bounding box center [681, 162] width 46 height 12
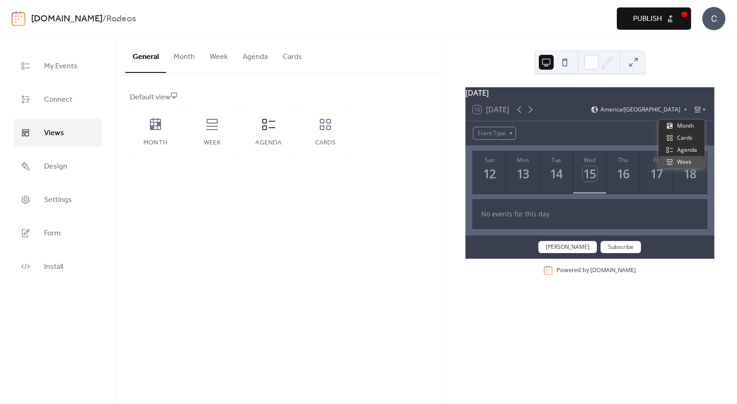
click at [702, 111] on icon at bounding box center [703, 110] width 3 height 2
click at [692, 127] on span "Month" at bounding box center [685, 126] width 17 height 8
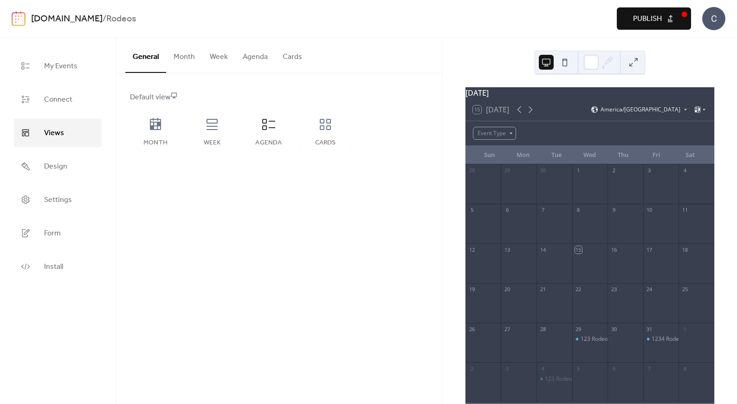
click at [487, 114] on div "15 Today" at bounding box center [491, 109] width 36 height 8
click at [533, 115] on icon at bounding box center [530, 109] width 11 height 11
click at [520, 114] on icon at bounding box center [519, 109] width 11 height 11
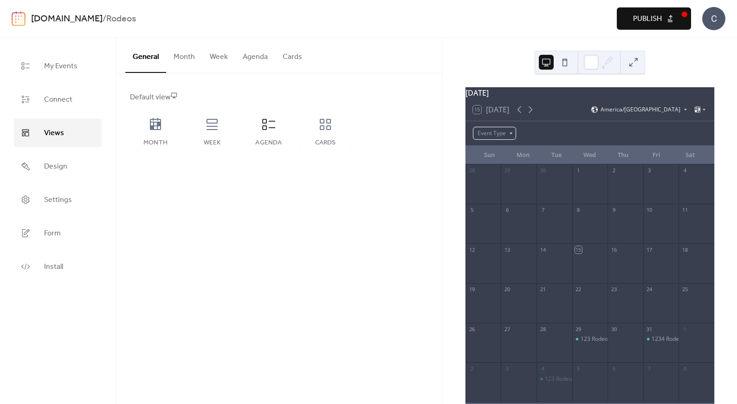
click at [509, 138] on div "Event Type" at bounding box center [494, 133] width 43 height 13
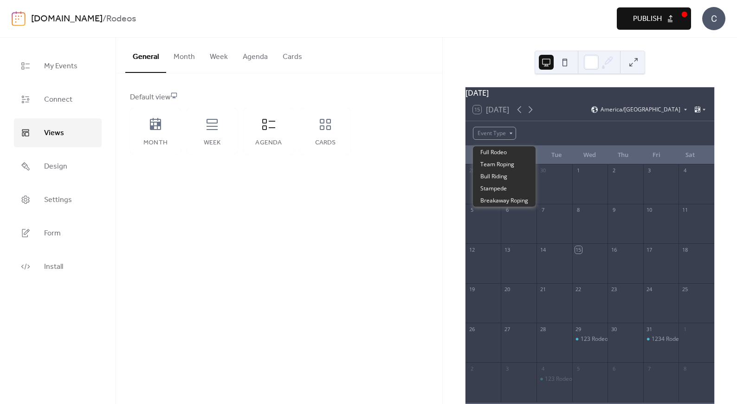
click at [572, 137] on div "Event Type" at bounding box center [589, 133] width 249 height 24
click at [374, 157] on div "Default view Month Week Agenda Cards" at bounding box center [279, 122] width 326 height 99
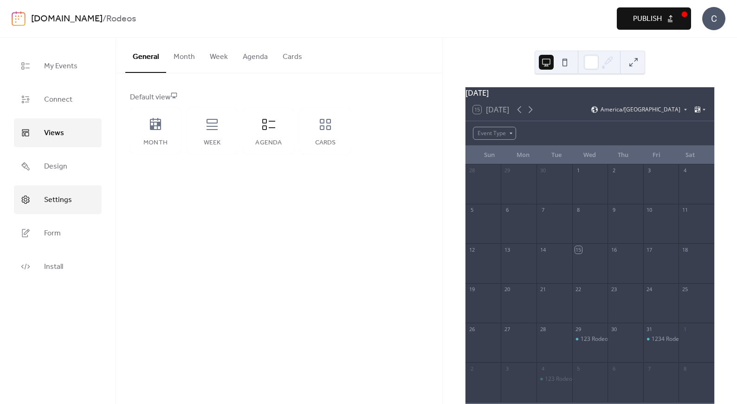
click at [69, 207] on link "Settings" at bounding box center [58, 199] width 88 height 29
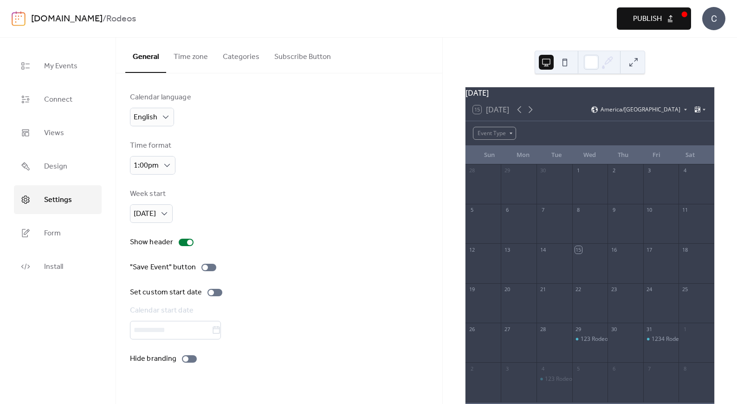
click at [242, 54] on button "Categories" at bounding box center [241, 55] width 52 height 34
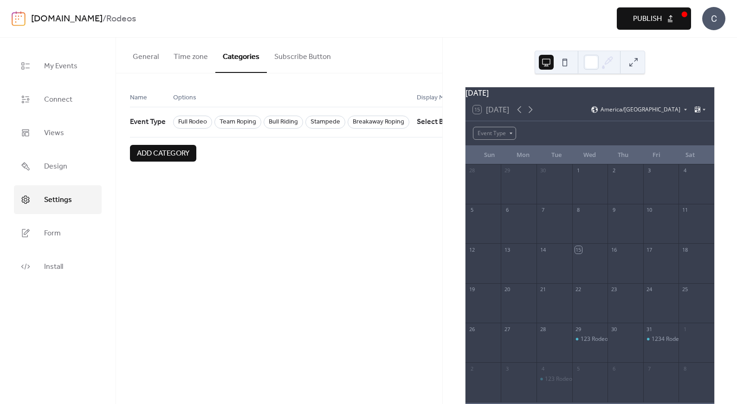
click at [175, 155] on span "Add category" at bounding box center [163, 153] width 52 height 11
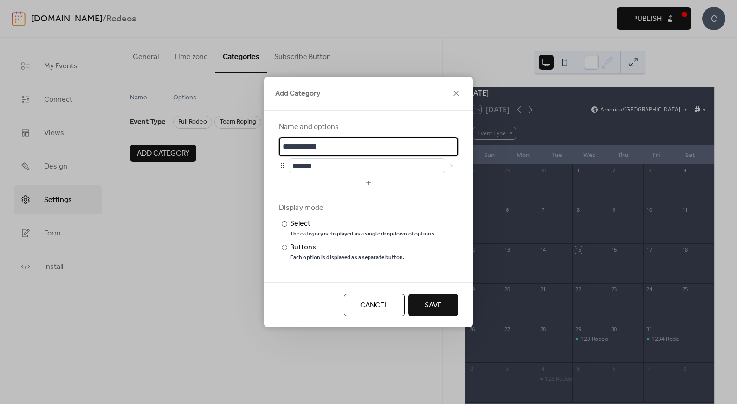
click at [334, 143] on input "**********" at bounding box center [368, 146] width 179 height 19
type input "**********"
click at [332, 166] on input "********" at bounding box center [367, 165] width 156 height 15
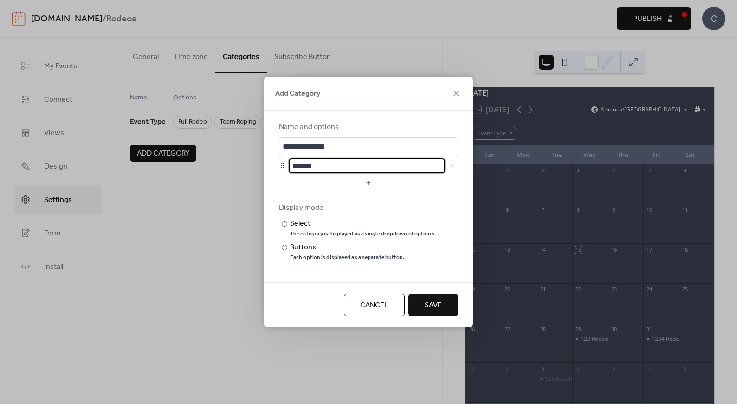
click at [332, 166] on input "********" at bounding box center [367, 165] width 156 height 15
type input "*******"
click at [365, 185] on button "button" at bounding box center [368, 182] width 179 height 15
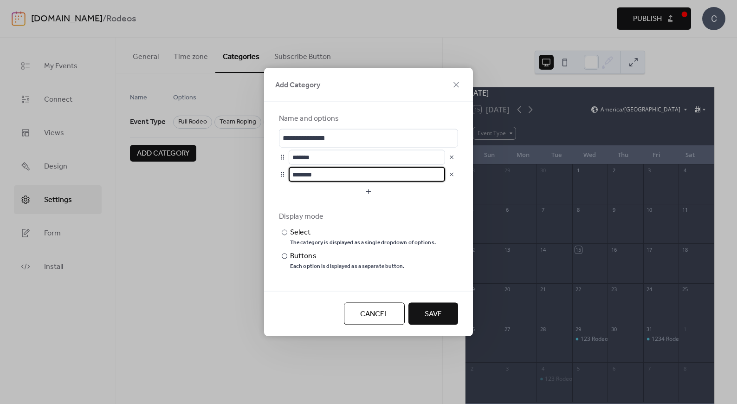
click at [335, 176] on input "********" at bounding box center [367, 174] width 156 height 15
type input "********"
click at [351, 191] on button "button" at bounding box center [368, 191] width 179 height 15
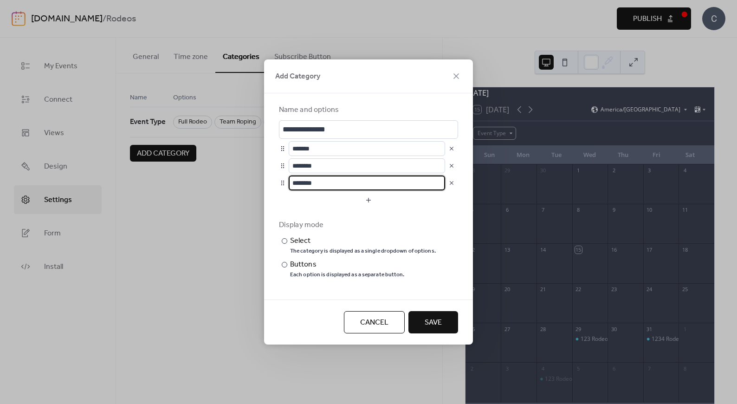
click at [343, 187] on input "********" at bounding box center [367, 182] width 156 height 15
type input "*****"
click at [369, 202] on button "button" at bounding box center [368, 200] width 179 height 15
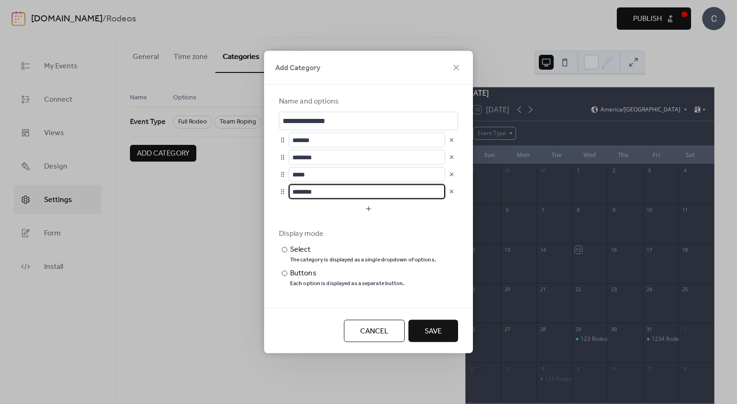
click at [344, 189] on input "********" at bounding box center [367, 191] width 156 height 15
type input "********"
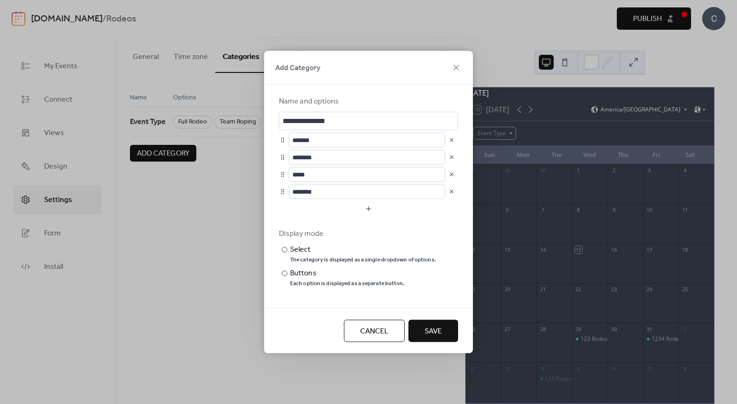
click at [436, 328] on span "Save" at bounding box center [433, 331] width 17 height 11
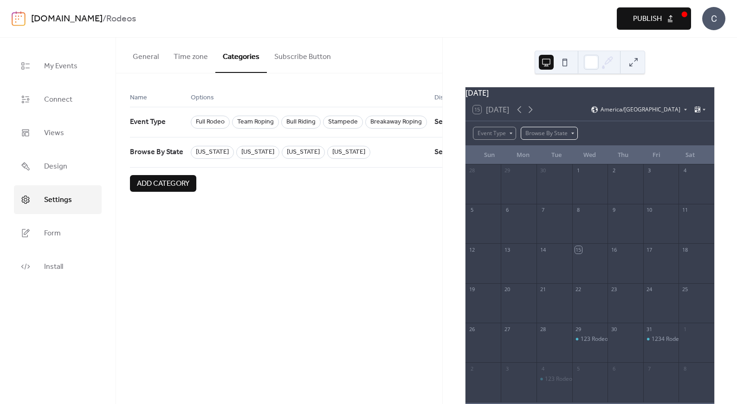
click at [552, 140] on div "Browse By State" at bounding box center [549, 133] width 57 height 13
click at [346, 200] on div "Name Options Display Mode Event Type Full Rodeo Team Roping Bull Riding Stamped…" at bounding box center [279, 141] width 326 height 137
click at [61, 66] on span "My Events" at bounding box center [60, 66] width 33 height 15
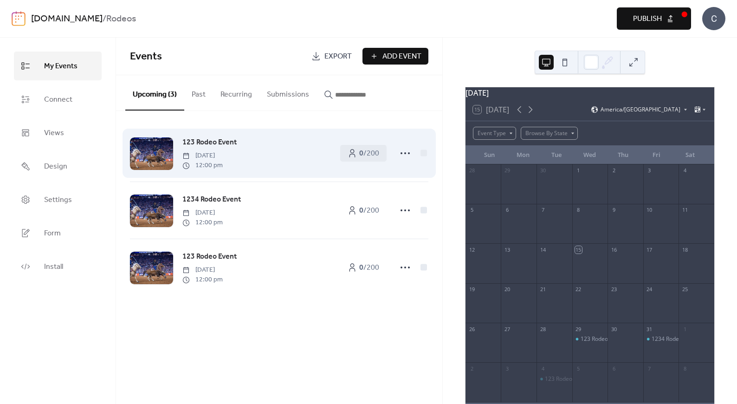
click at [301, 162] on div "123 Rodeo Event Wednesday, October 29, 2025 12:00 pm" at bounding box center [256, 152] width 148 height 33
click at [404, 152] on icon at bounding box center [405, 153] width 15 height 15
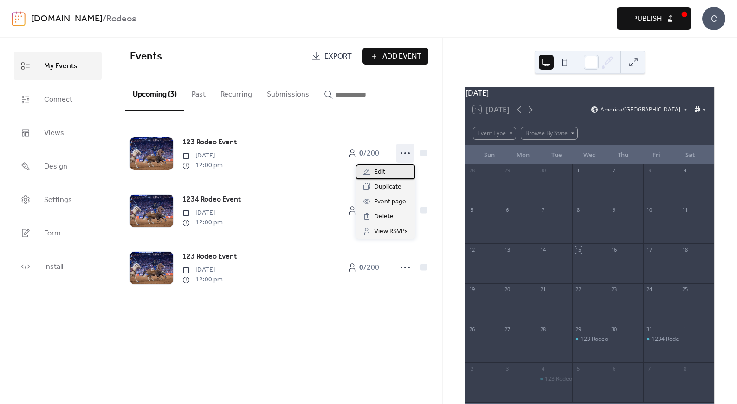
click at [387, 170] on div "Edit" at bounding box center [385, 171] width 60 height 15
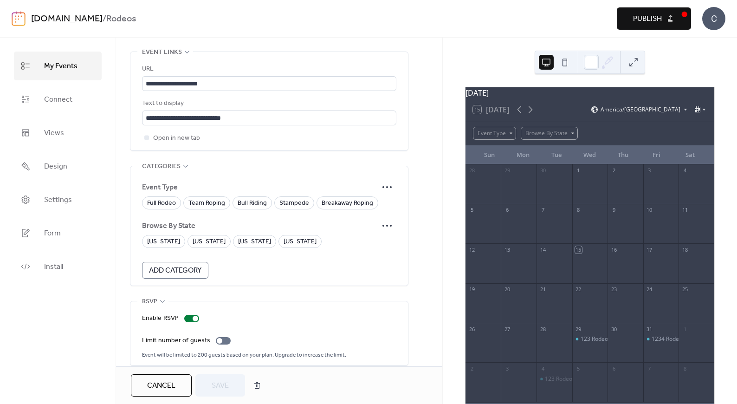
scroll to position [545, 0]
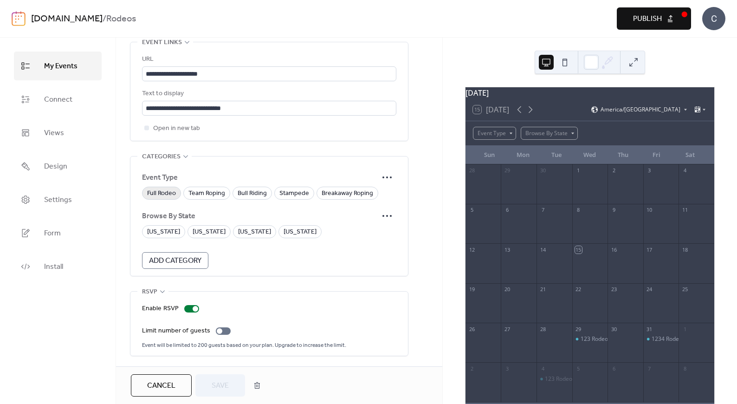
click at [165, 192] on span "Full Rodeo" at bounding box center [161, 193] width 29 height 11
click at [247, 191] on span "Bull Riding" at bounding box center [252, 193] width 29 height 11
click at [299, 192] on span "Stampede" at bounding box center [294, 193] width 30 height 11
click at [238, 229] on span "[US_STATE]" at bounding box center [254, 231] width 33 height 11
click at [219, 389] on span "Save" at bounding box center [220, 385] width 17 height 11
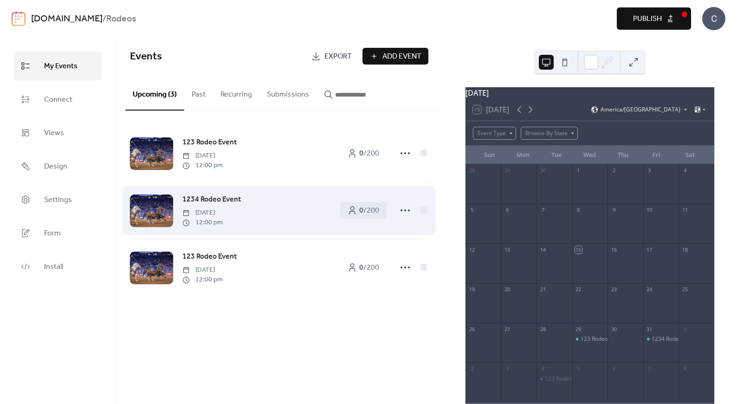
click at [273, 204] on div "1234 Rodeo Event Friday, October 31, 2025 12:00 pm" at bounding box center [256, 209] width 148 height 33
click at [403, 213] on icon at bounding box center [405, 210] width 15 height 15
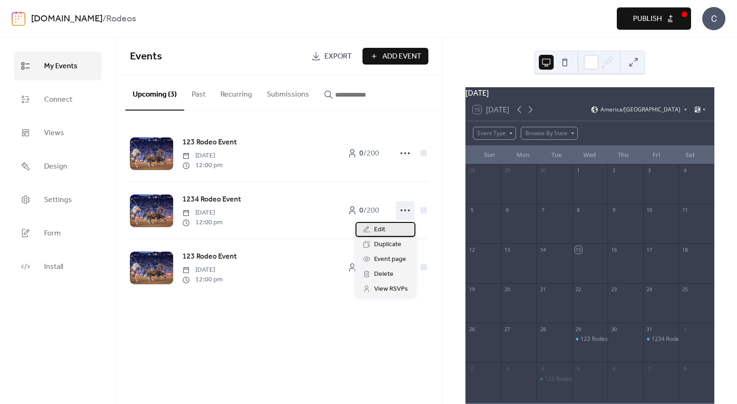
click at [391, 231] on div "Edit" at bounding box center [385, 229] width 60 height 15
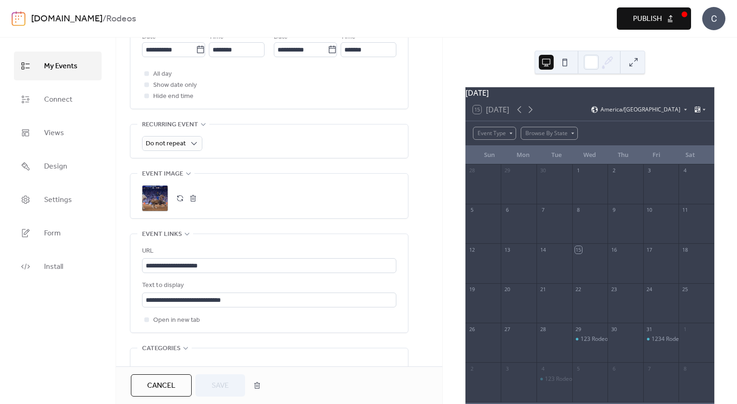
scroll to position [545, 0]
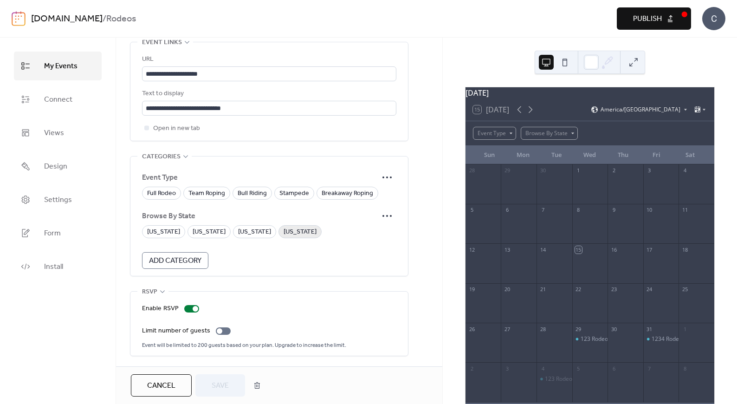
click at [283, 233] on span "[US_STATE]" at bounding box center [299, 231] width 33 height 11
click at [203, 193] on span "Team Roping" at bounding box center [206, 193] width 37 height 11
click at [253, 195] on span "Bull Riding" at bounding box center [252, 193] width 29 height 11
click at [297, 195] on span "Stampede" at bounding box center [294, 193] width 30 height 11
click at [214, 384] on span "Save" at bounding box center [220, 385] width 17 height 11
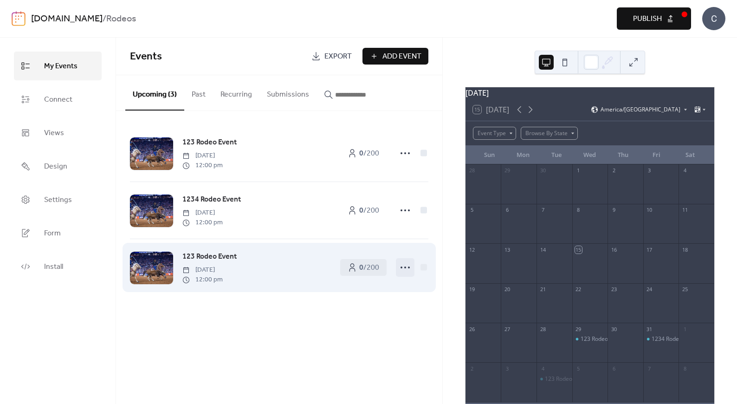
click at [406, 270] on icon at bounding box center [405, 267] width 15 height 15
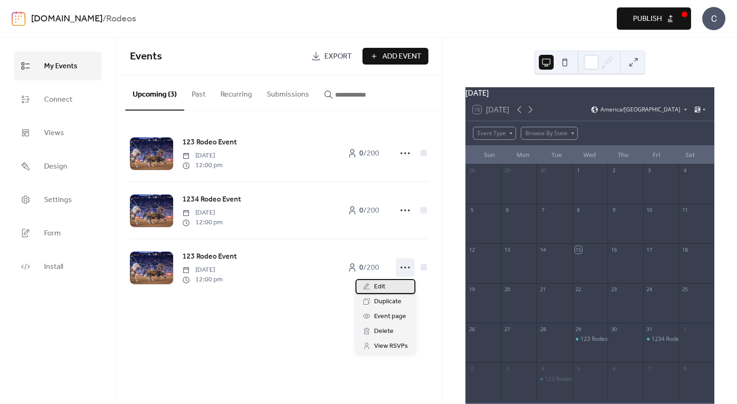
click at [386, 284] on div "Edit" at bounding box center [385, 286] width 60 height 15
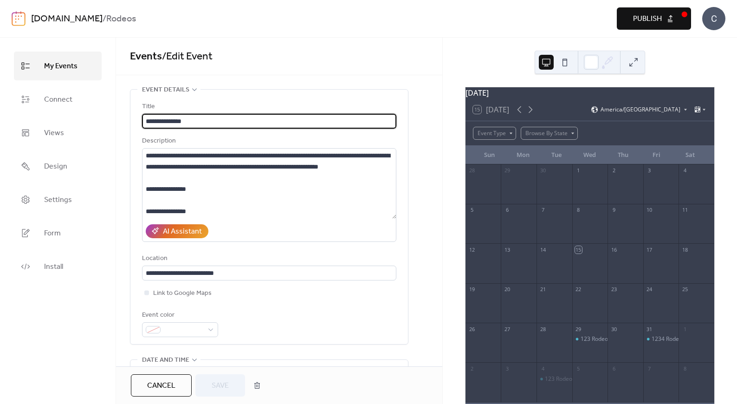
scroll to position [545, 0]
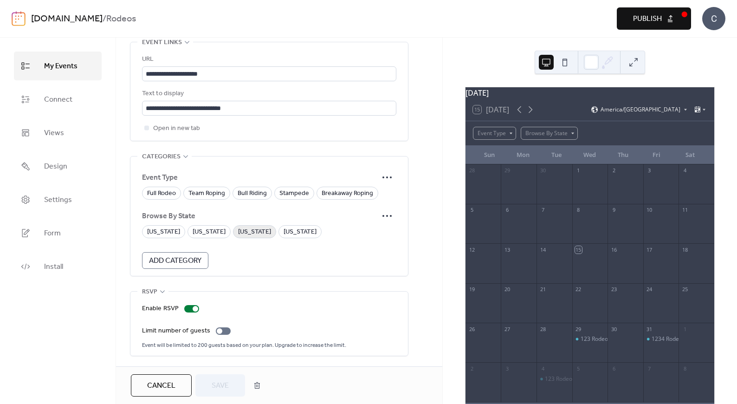
click at [238, 233] on span "[US_STATE]" at bounding box center [254, 231] width 33 height 11
click at [207, 194] on span "Team Roping" at bounding box center [206, 193] width 37 height 11
click at [256, 192] on span "Bull Riding" at bounding box center [252, 193] width 29 height 11
click at [358, 191] on span "Breakaway Roping" at bounding box center [348, 193] width 52 height 11
click at [224, 384] on span "Save" at bounding box center [220, 385] width 17 height 11
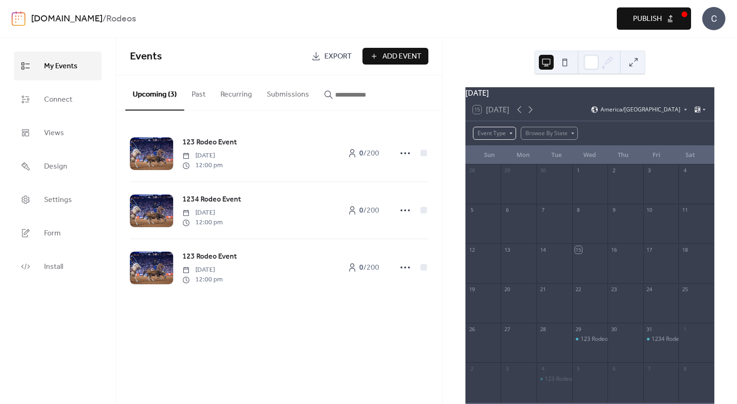
click at [504, 140] on div "Event Type" at bounding box center [494, 133] width 43 height 13
click at [502, 153] on span "Full Rodeo" at bounding box center [493, 152] width 26 height 8
click at [503, 138] on div "Full Rodeo" at bounding box center [493, 133] width 41 height 13
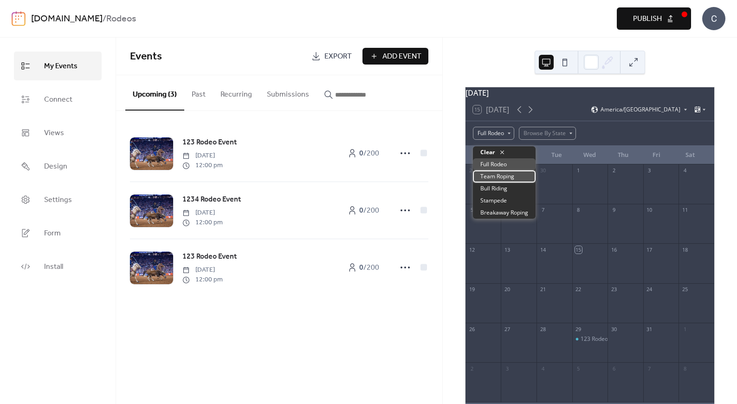
click at [502, 175] on span "Team Roping" at bounding box center [497, 176] width 34 height 8
click at [499, 139] on div "Team Roping" at bounding box center [497, 133] width 49 height 13
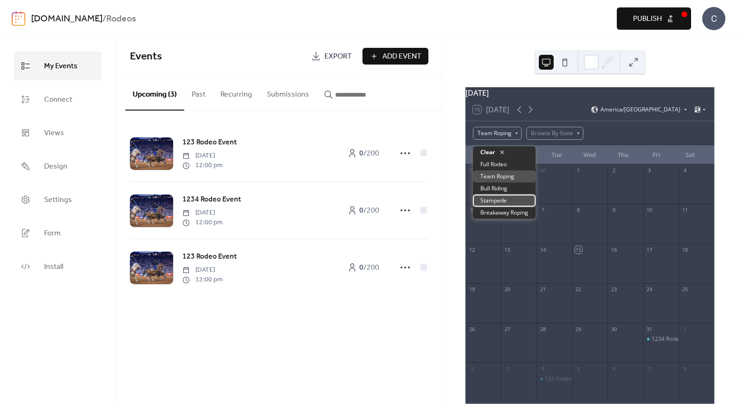
click at [513, 202] on div "Stampede" at bounding box center [504, 200] width 63 height 12
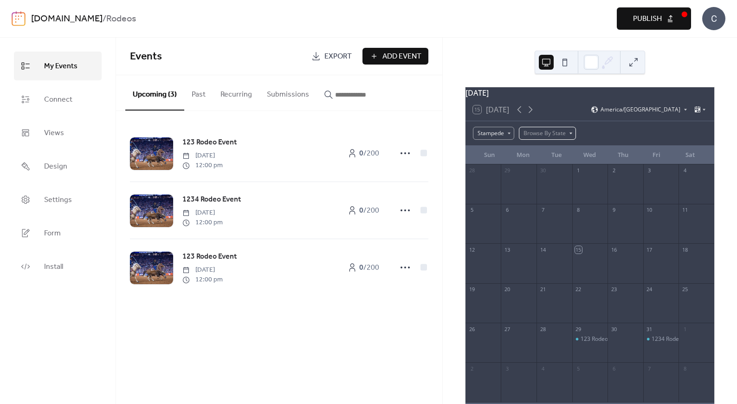
click at [542, 135] on div "Browse By State" at bounding box center [547, 133] width 57 height 13
click at [541, 175] on span "[US_STATE]" at bounding box center [541, 176] width 30 height 8
click at [539, 138] on div "[US_STATE]" at bounding box center [541, 133] width 45 height 13
click at [539, 174] on span "[US_STATE]" at bounding box center [541, 176] width 30 height 8
click at [695, 112] on icon at bounding box center [698, 109] width 6 height 6
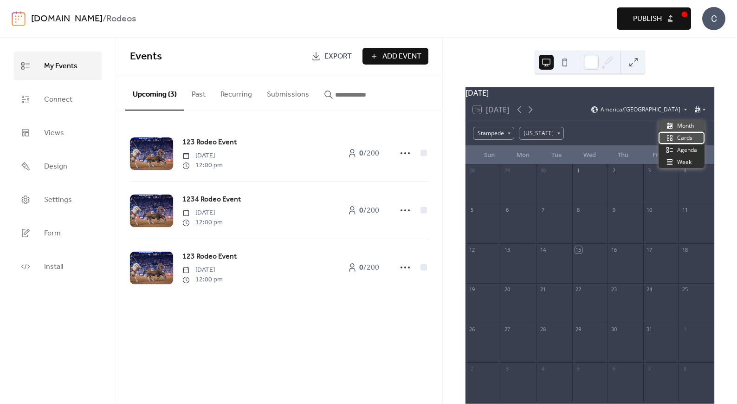
click at [689, 140] on span "Cards" at bounding box center [684, 138] width 15 height 8
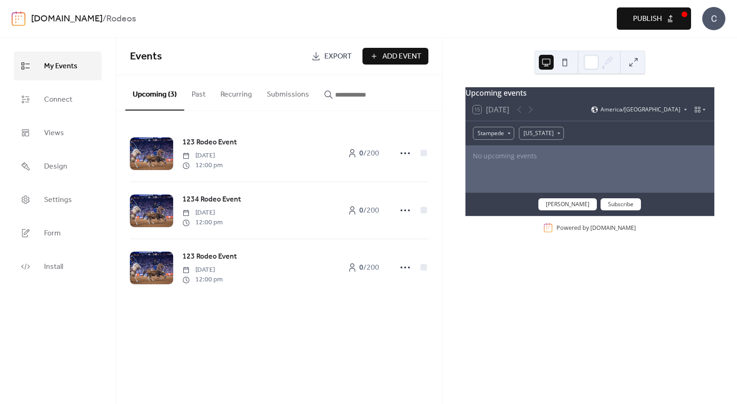
click at [694, 121] on div "15 Today America/Denver" at bounding box center [589, 109] width 249 height 22
click at [701, 112] on icon at bounding box center [704, 110] width 6 height 6
click at [692, 152] on span "Agenda" at bounding box center [687, 150] width 20 height 8
click at [536, 136] on div "[US_STATE]" at bounding box center [541, 133] width 45 height 13
click at [541, 153] on div "Clear" at bounding box center [541, 152] width 45 height 12
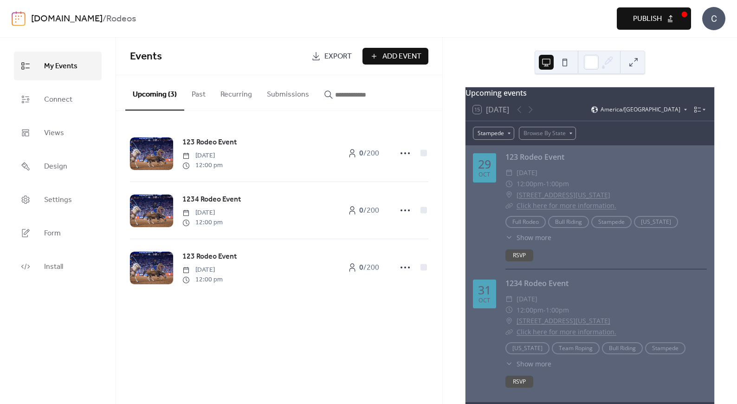
click at [661, 18] on span "Publish" at bounding box center [647, 18] width 29 height 11
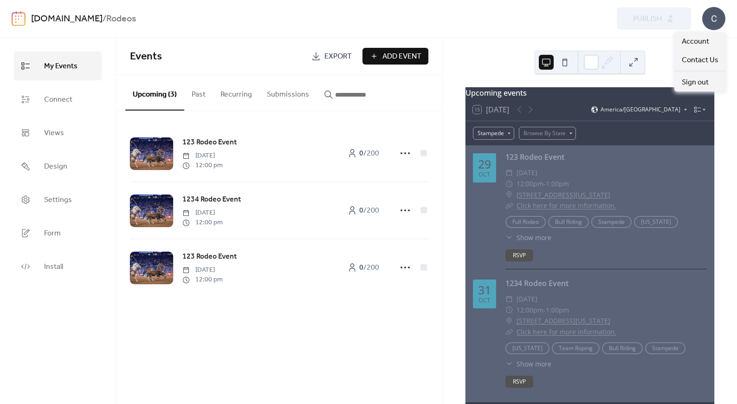
click at [711, 16] on div "C" at bounding box center [713, 18] width 23 height 23
click at [52, 266] on span "Install" at bounding box center [53, 266] width 19 height 15
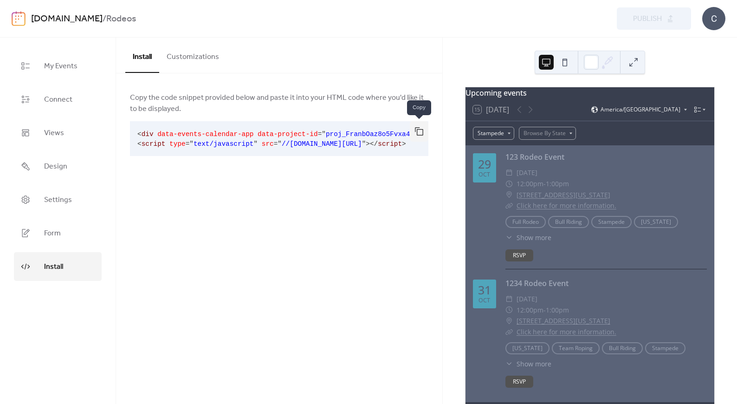
click at [419, 129] on button "button" at bounding box center [419, 131] width 19 height 20
click at [188, 58] on button "Customizations" at bounding box center [192, 55] width 67 height 34
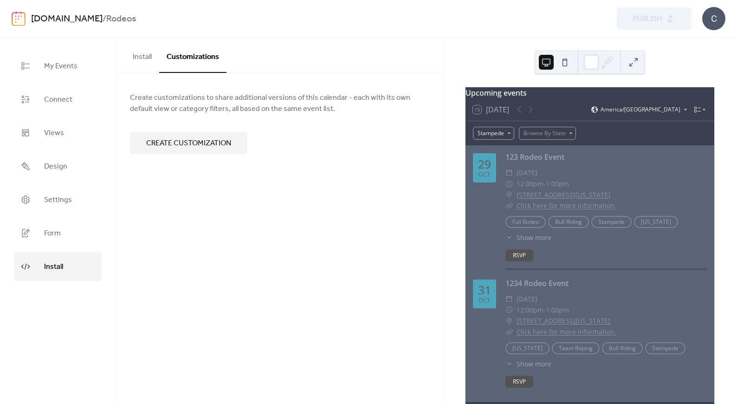
click at [139, 52] on button "Install" at bounding box center [142, 55] width 34 height 34
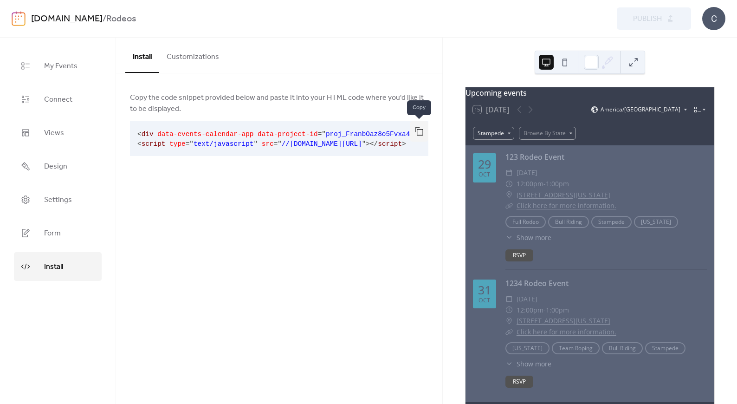
click at [419, 131] on button "button" at bounding box center [419, 131] width 19 height 20
click at [61, 96] on span "Connect" at bounding box center [58, 99] width 28 height 15
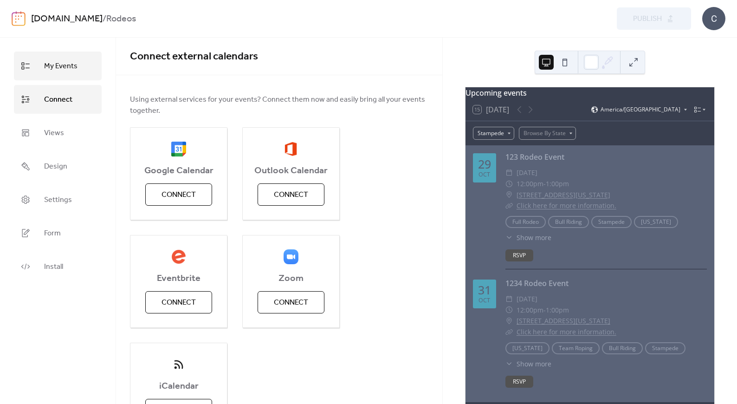
click at [62, 74] on link "My Events" at bounding box center [58, 66] width 88 height 29
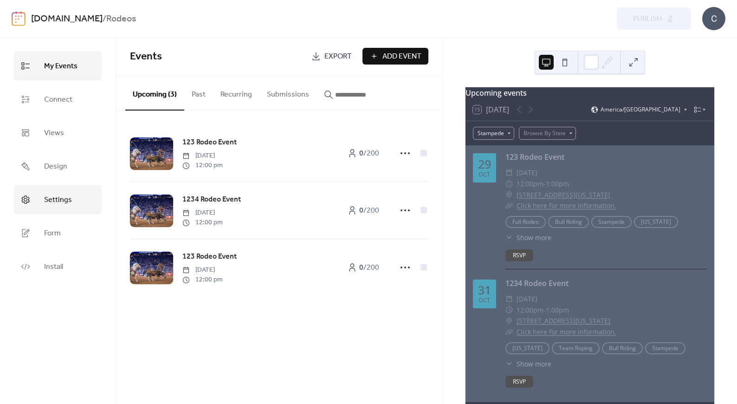
click at [56, 205] on span "Settings" at bounding box center [58, 200] width 28 height 15
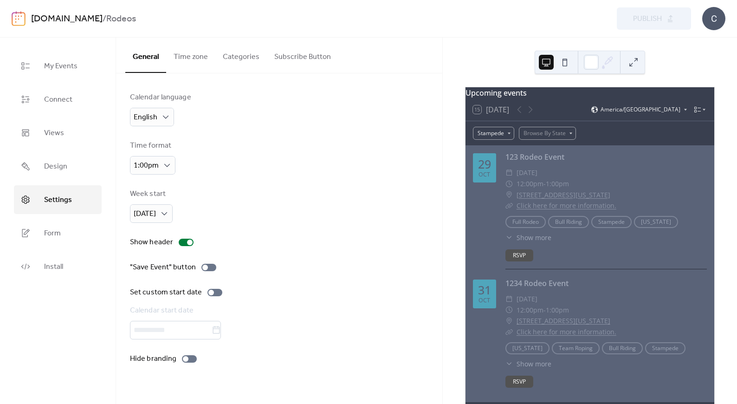
click at [303, 52] on button "Subscribe Button" at bounding box center [302, 55] width 71 height 34
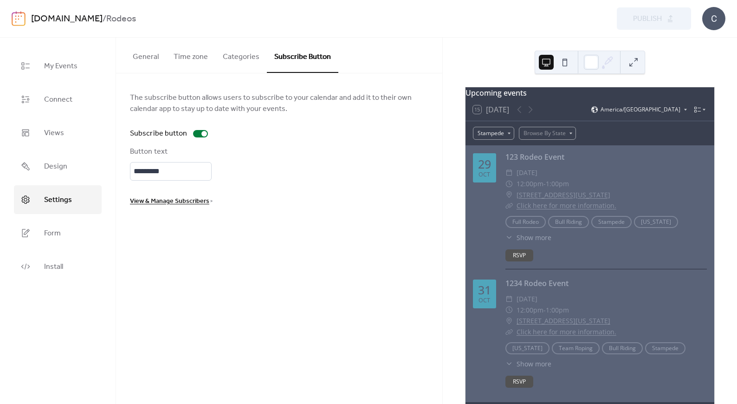
click at [241, 58] on button "Categories" at bounding box center [241, 55] width 52 height 34
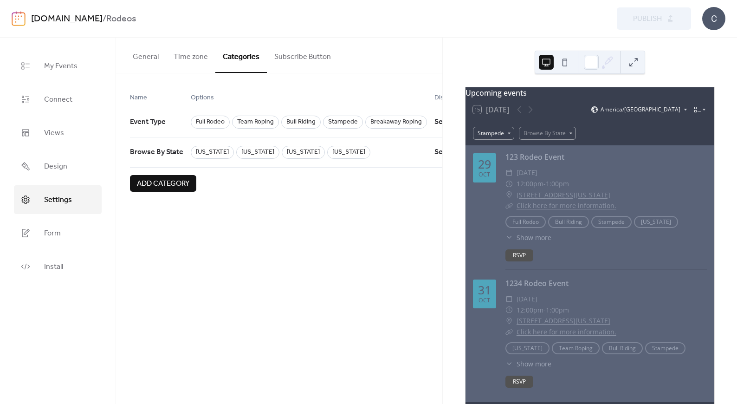
click at [182, 54] on button "Time zone" at bounding box center [190, 55] width 49 height 34
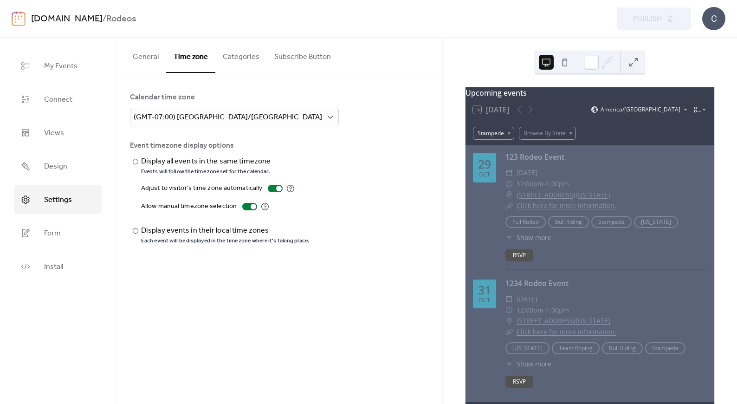
click at [146, 53] on button "General" at bounding box center [145, 55] width 41 height 34
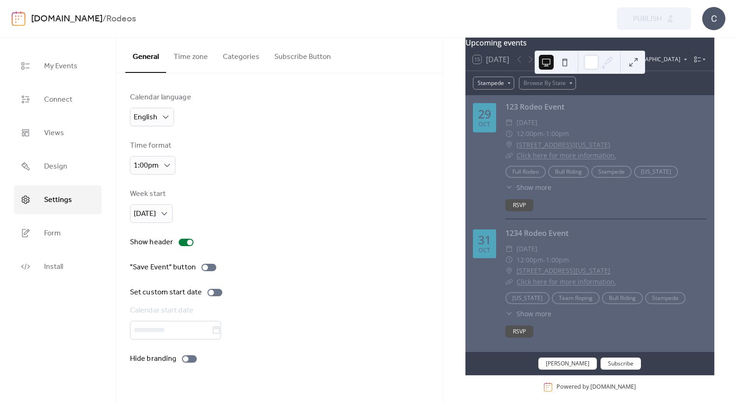
scroll to position [63, 0]
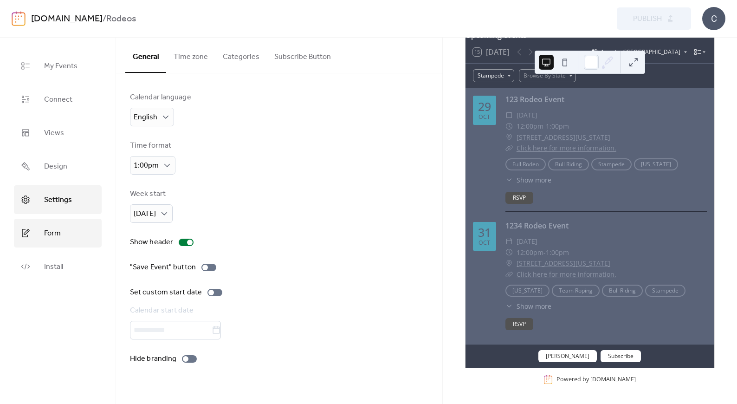
click at [50, 235] on span "Form" at bounding box center [52, 233] width 17 height 15
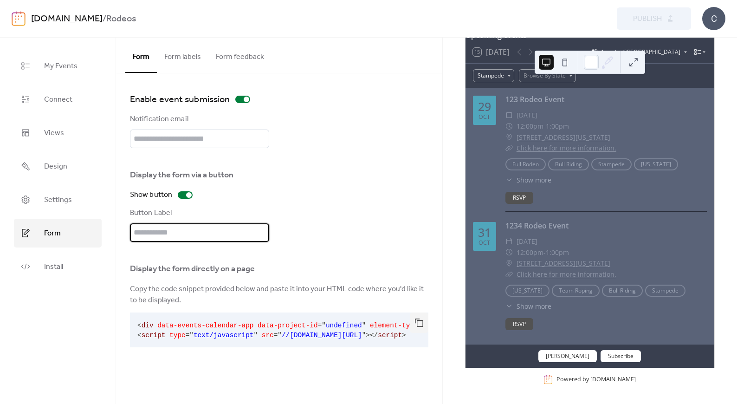
click at [171, 236] on input "text" at bounding box center [199, 232] width 139 height 19
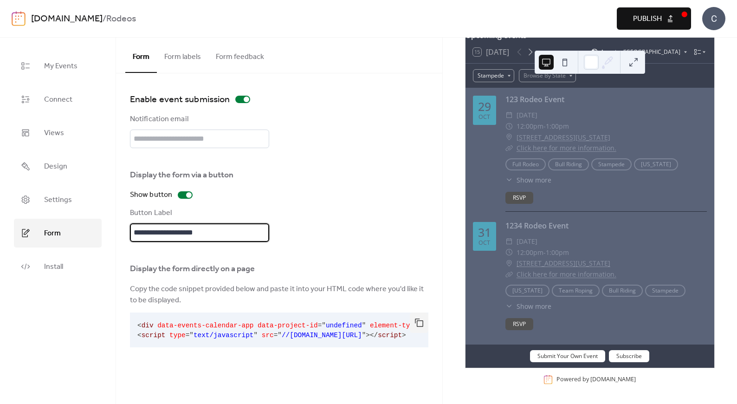
type input "**********"
click at [316, 214] on div "**********" at bounding box center [279, 202] width 298 height 80
click at [636, 18] on span "Publish" at bounding box center [647, 18] width 29 height 11
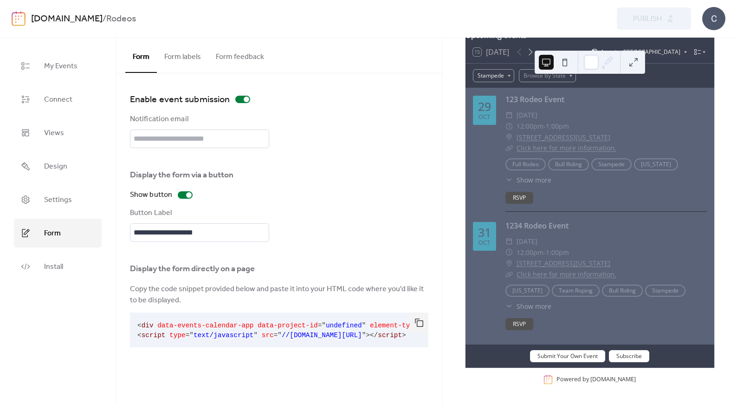
click at [216, 322] on span "data-events-calendar-app" at bounding box center [205, 325] width 96 height 7
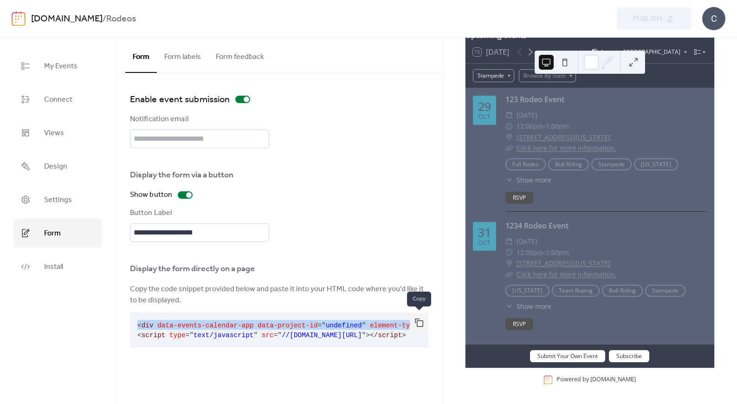
click at [416, 323] on button "button" at bounding box center [419, 322] width 19 height 20
click at [191, 59] on button "Form labels" at bounding box center [183, 55] width 52 height 34
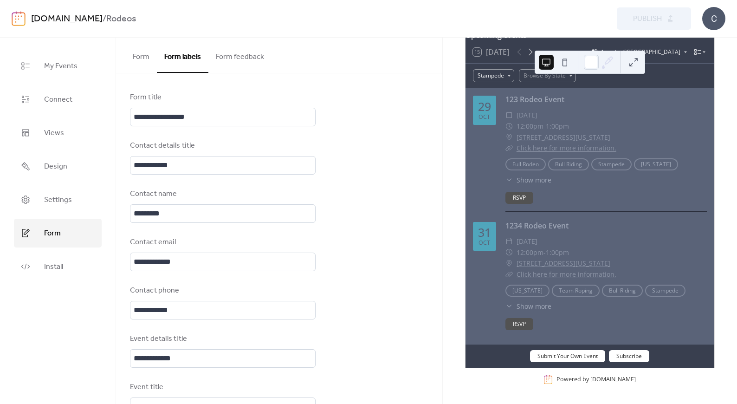
click at [142, 60] on button "Form" at bounding box center [141, 55] width 32 height 34
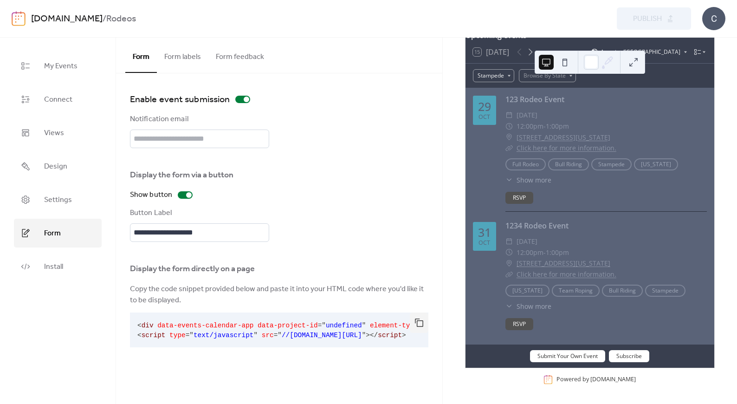
click at [336, 235] on div "**********" at bounding box center [279, 202] width 298 height 80
click at [420, 323] on button "button" at bounding box center [419, 322] width 19 height 20
click at [336, 203] on div "**********" at bounding box center [279, 202] width 298 height 80
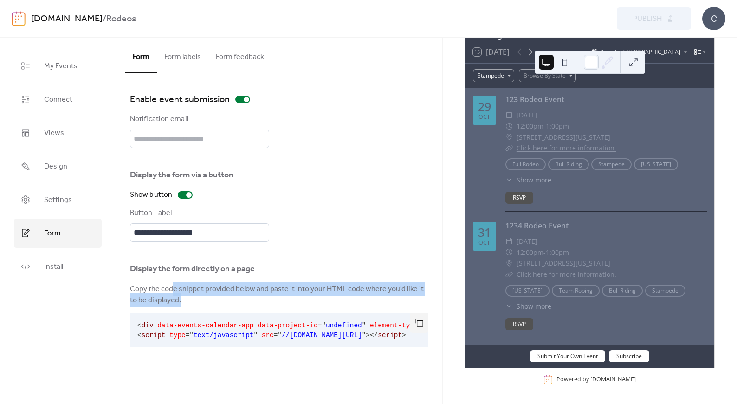
drag, startPoint x: 173, startPoint y: 287, endPoint x: 188, endPoint y: 298, distance: 19.2
click at [188, 298] on span "Copy the code snippet provided below and paste it into your HTML code where you…" at bounding box center [279, 294] width 298 height 22
click at [181, 299] on span "Copy the code snippet provided below and paste it into your HTML code where you…" at bounding box center [279, 294] width 298 height 22
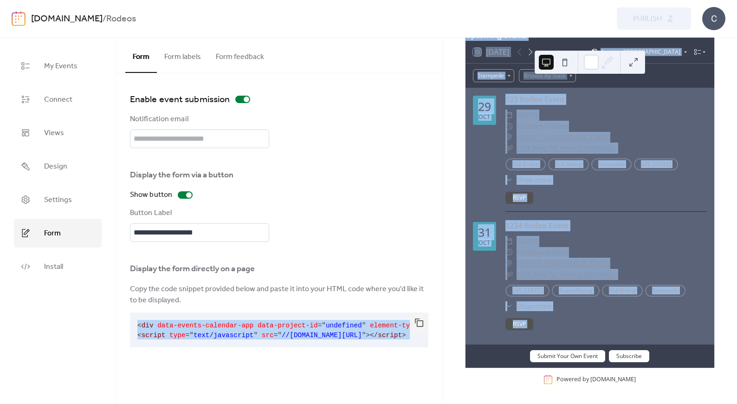
scroll to position [0, 68]
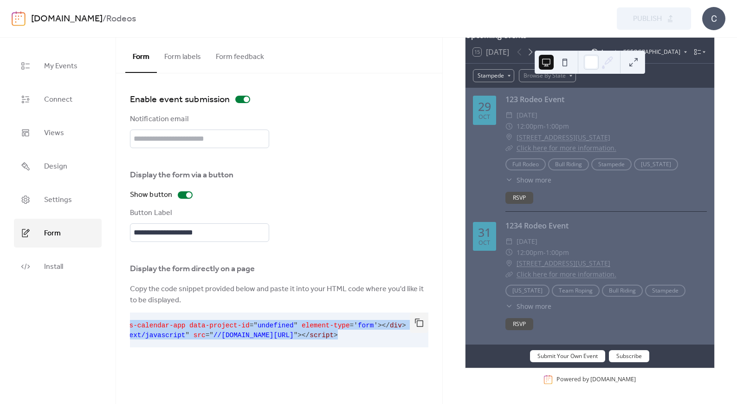
drag, startPoint x: 137, startPoint y: 325, endPoint x: 399, endPoint y: 339, distance: 262.0
click at [399, 339] on pre "< div data-events-calendar-app data-project-id = " undefined " element-type = '…" at bounding box center [271, 329] width 283 height 35
copy code "< div data-events-calendar-app data-project-id = " undefined " element-type = '…"
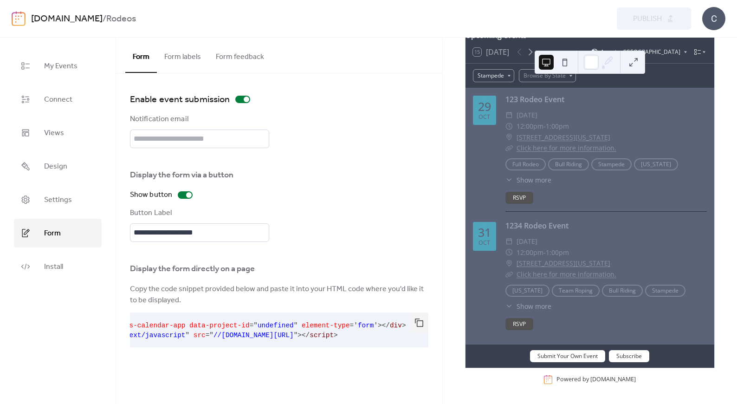
click at [306, 268] on div "Display the form directly on a page" at bounding box center [279, 266] width 298 height 20
click at [185, 54] on button "Form labels" at bounding box center [183, 55] width 52 height 34
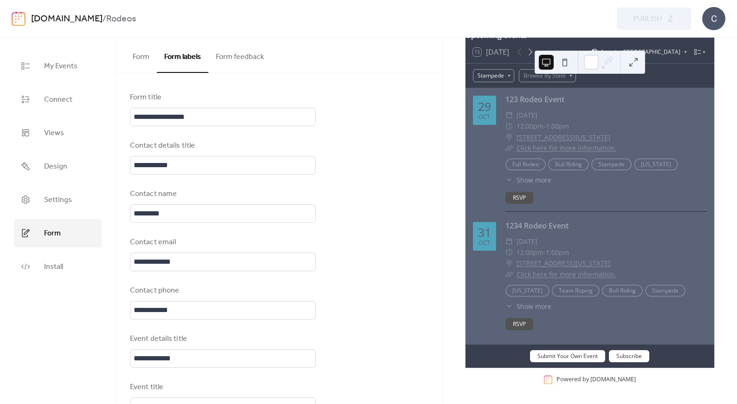
click at [257, 58] on button "Form feedback" at bounding box center [239, 55] width 63 height 34
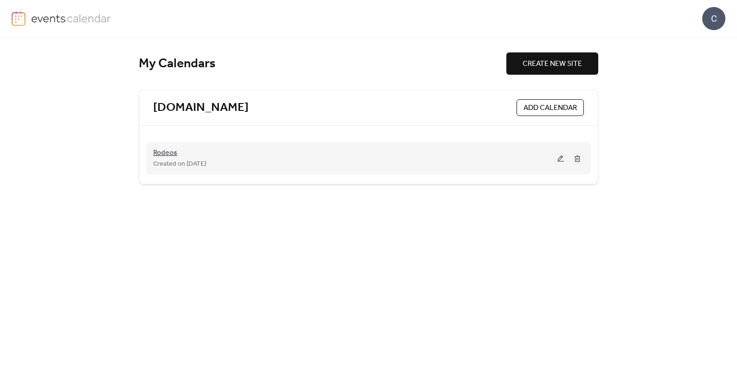
click at [162, 153] on span "Rodeos" at bounding box center [165, 153] width 24 height 11
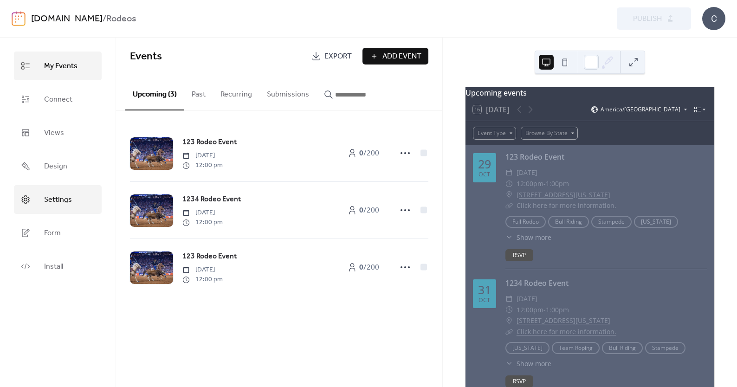
click at [63, 201] on span "Settings" at bounding box center [58, 200] width 28 height 15
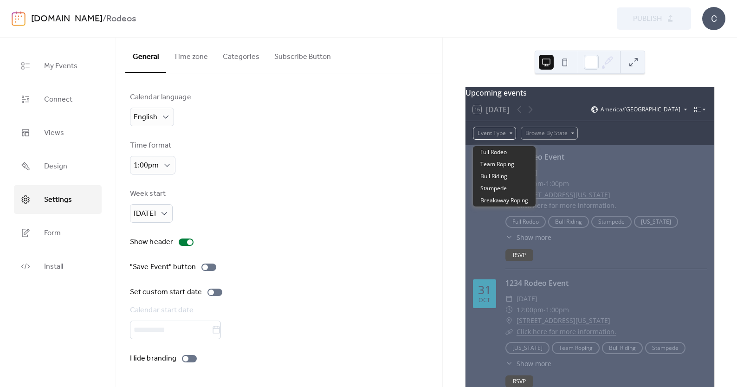
click at [510, 137] on div "Event Type" at bounding box center [494, 133] width 43 height 13
click at [363, 143] on div "Time format 1:00pm" at bounding box center [279, 157] width 298 height 34
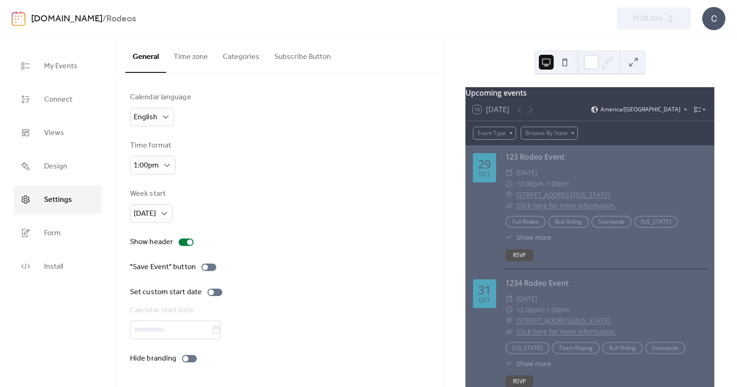
click at [198, 55] on button "Time zone" at bounding box center [190, 55] width 49 height 34
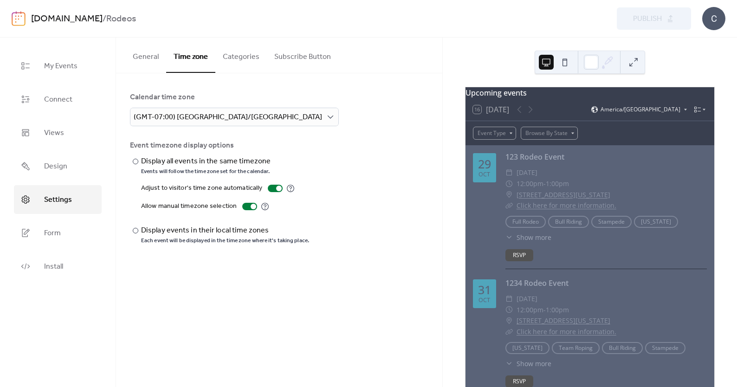
click at [248, 60] on button "Categories" at bounding box center [241, 55] width 52 height 34
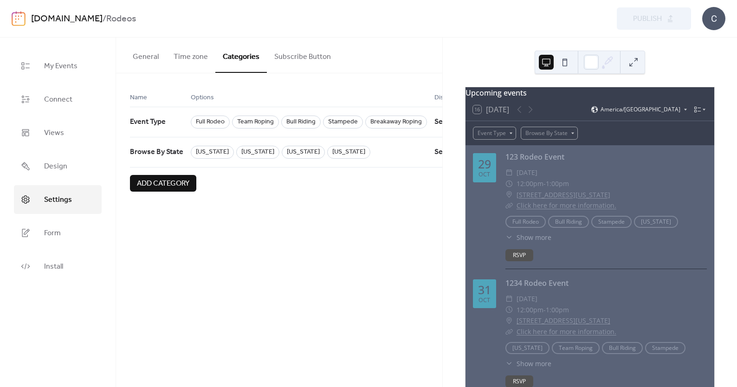
click at [135, 102] on span "Name" at bounding box center [138, 97] width 17 height 11
click at [286, 52] on button "Subscribe Button" at bounding box center [302, 55] width 71 height 34
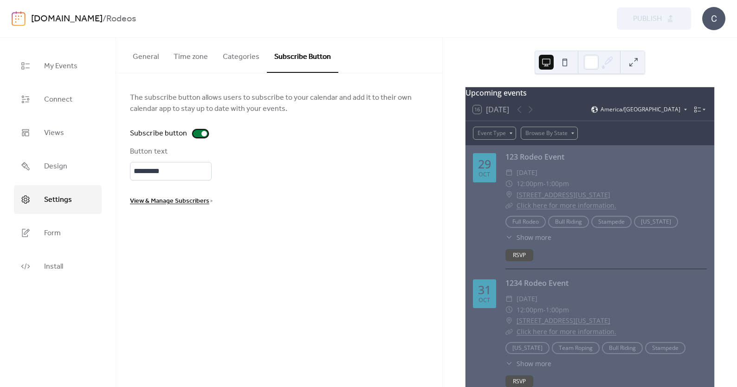
click at [197, 132] on div at bounding box center [200, 133] width 15 height 7
click at [201, 135] on div at bounding box center [200, 133] width 15 height 7
click at [169, 203] on span "View & Manage Subscribers" at bounding box center [169, 201] width 79 height 11
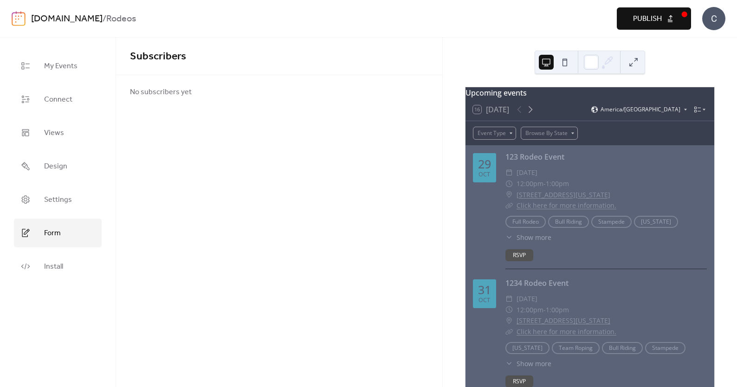
click at [60, 229] on span "Form" at bounding box center [52, 233] width 17 height 15
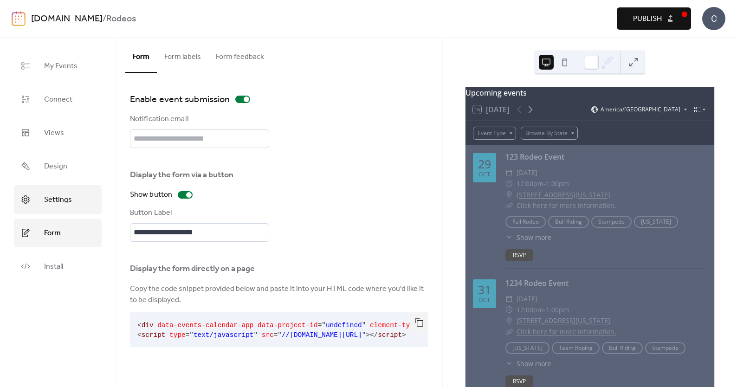
click at [58, 201] on span "Settings" at bounding box center [58, 200] width 28 height 15
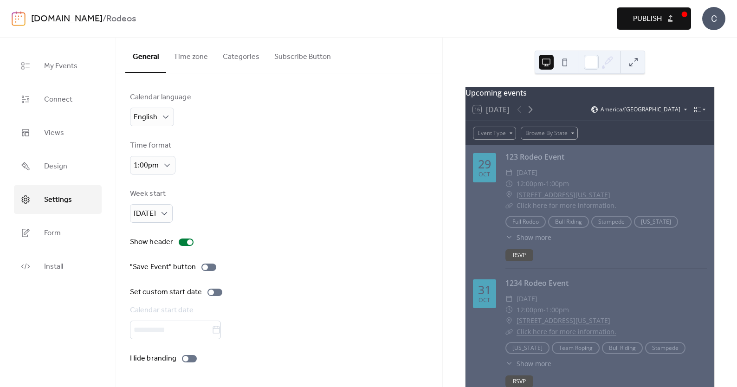
click at [21, 15] on img at bounding box center [19, 18] width 14 height 15
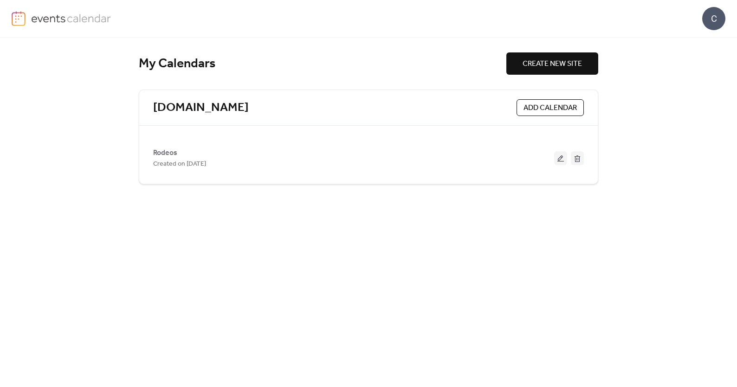
click at [720, 21] on div "C" at bounding box center [713, 18] width 23 height 23
click at [705, 42] on span "Account" at bounding box center [695, 41] width 27 height 11
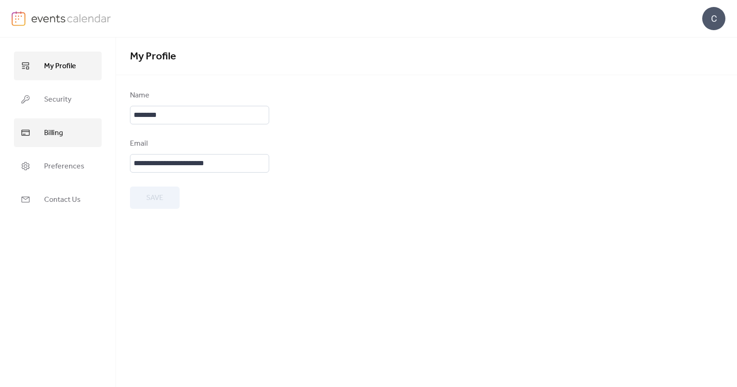
click at [65, 141] on link "Billing" at bounding box center [58, 132] width 88 height 29
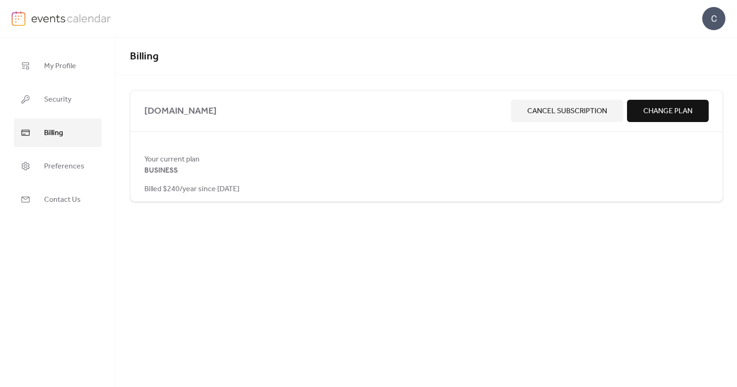
click at [654, 112] on span "Change Plan" at bounding box center [667, 111] width 49 height 11
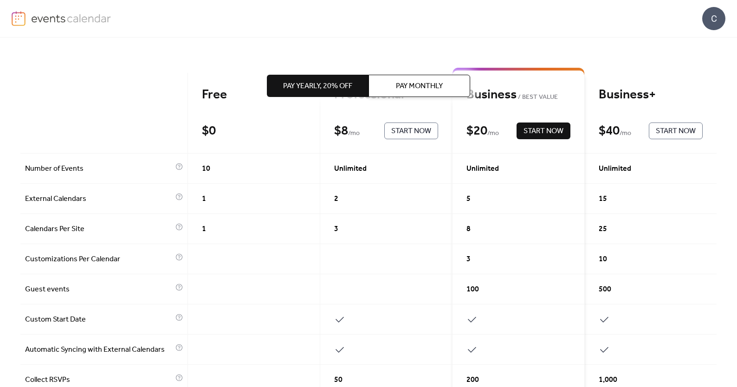
scroll to position [59, 0]
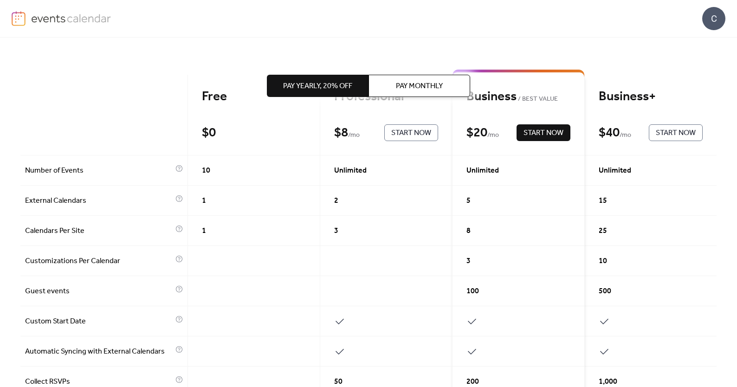
click at [419, 85] on span "Pay Monthly" at bounding box center [419, 86] width 47 height 11
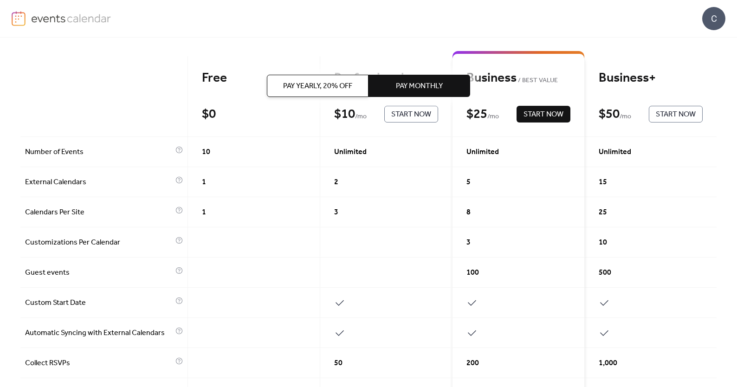
scroll to position [73, 0]
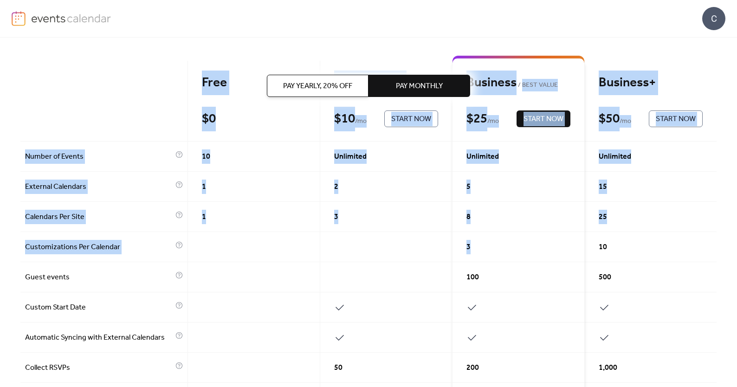
drag, startPoint x: 480, startPoint y: 249, endPoint x: 449, endPoint y: 119, distance: 133.6
click at [449, 119] on div "Pay Yearly, 20% off Pay Monthly Free $ 0 Start Now Professional $ 10 / mo Start…" at bounding box center [368, 357] width 696 height 786
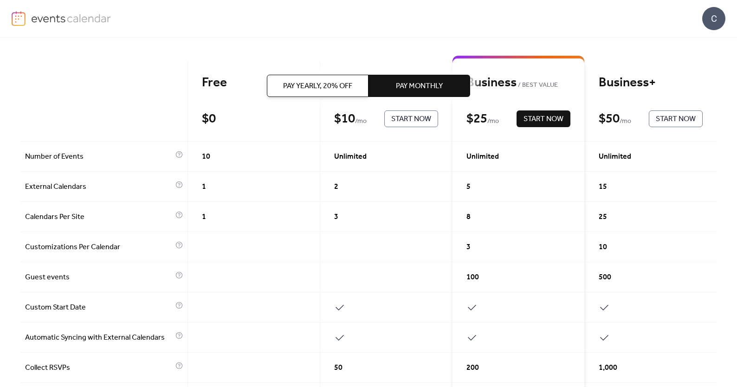
click at [502, 253] on div "3" at bounding box center [518, 247] width 132 height 30
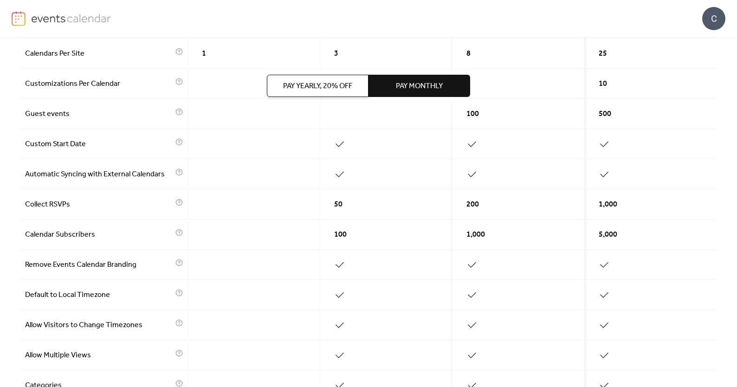
scroll to position [242, 0]
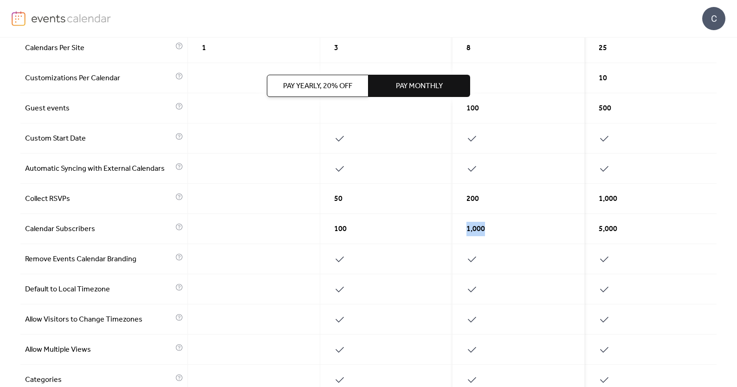
drag, startPoint x: 453, startPoint y: 227, endPoint x: 552, endPoint y: 227, distance: 99.3
click at [552, 227] on div "1,000" at bounding box center [518, 229] width 132 height 30
drag, startPoint x: 589, startPoint y: 226, endPoint x: 669, endPoint y: 227, distance: 80.3
click at [669, 227] on div "5,000" at bounding box center [651, 229] width 132 height 30
click at [573, 228] on div "1,000" at bounding box center [518, 229] width 132 height 30
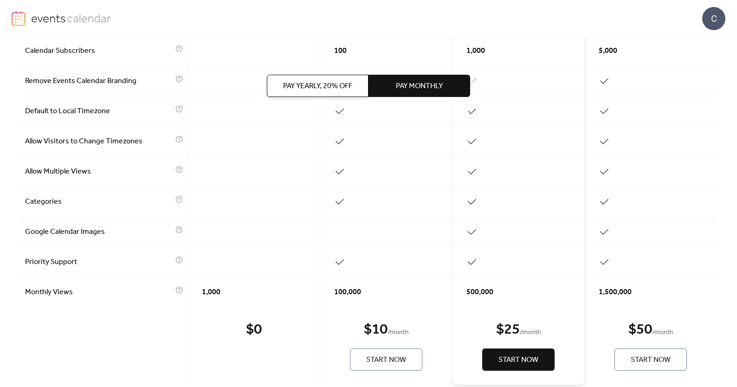
scroll to position [437, 0]
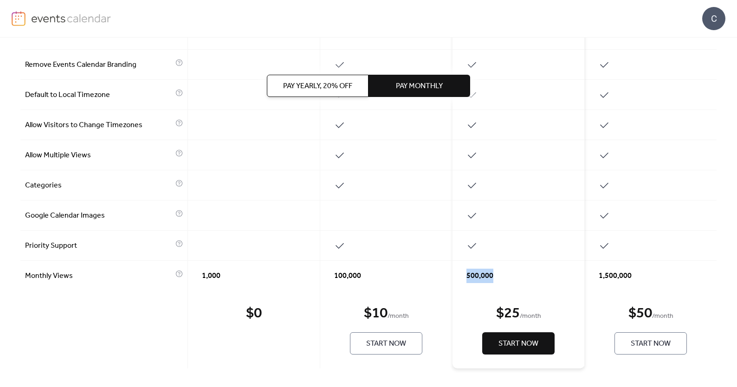
drag, startPoint x: 462, startPoint y: 276, endPoint x: 521, endPoint y: 280, distance: 59.1
click at [521, 280] on div "500,000" at bounding box center [518, 276] width 132 height 30
drag, startPoint x: 589, startPoint y: 277, endPoint x: 697, endPoint y: 285, distance: 107.9
click at [697, 285] on div "1,500,000" at bounding box center [651, 276] width 132 height 30
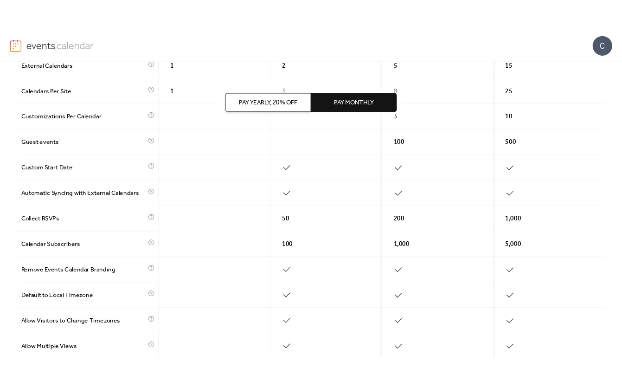
scroll to position [0, 0]
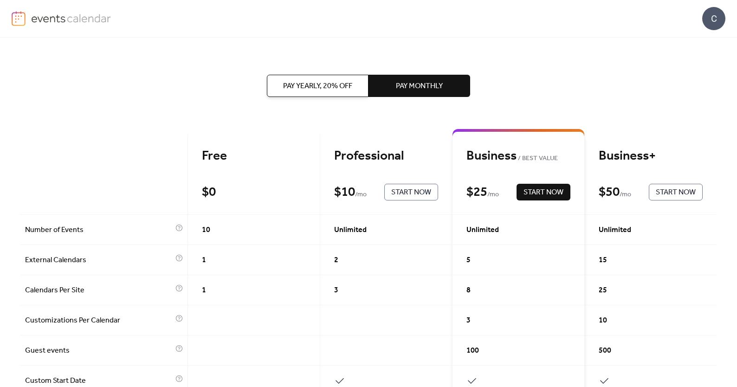
drag, startPoint x: 624, startPoint y: 193, endPoint x: 585, endPoint y: 191, distance: 39.5
click at [585, 191] on div "Business+ $ 50 / mo Start Now" at bounding box center [651, 174] width 132 height 81
click at [21, 16] on img at bounding box center [19, 18] width 14 height 15
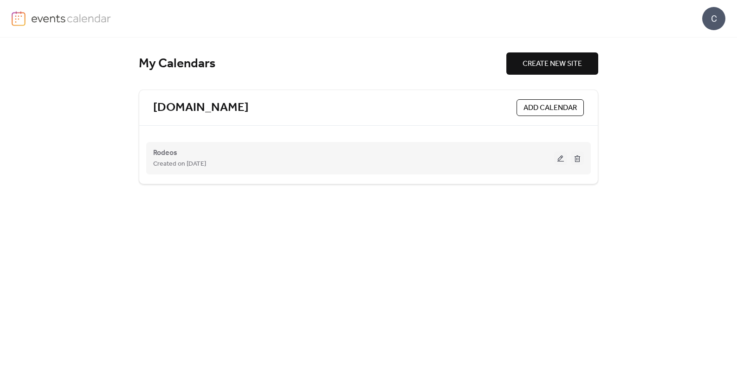
click at [181, 154] on div "Rodeos Created on [DATE]" at bounding box center [353, 158] width 401 height 22
click at [163, 151] on span "Rodeos" at bounding box center [165, 153] width 24 height 11
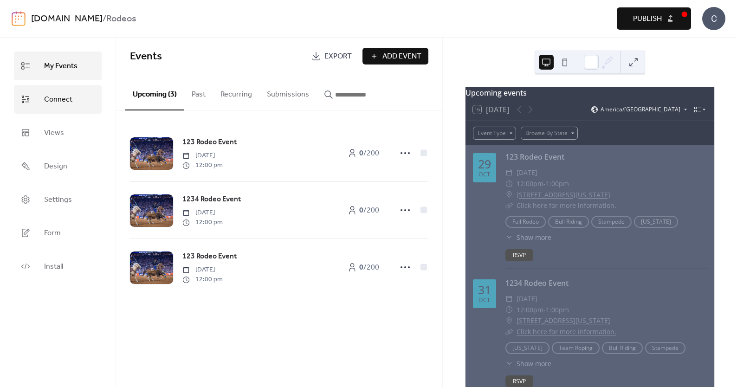
click at [59, 98] on span "Connect" at bounding box center [58, 99] width 28 height 15
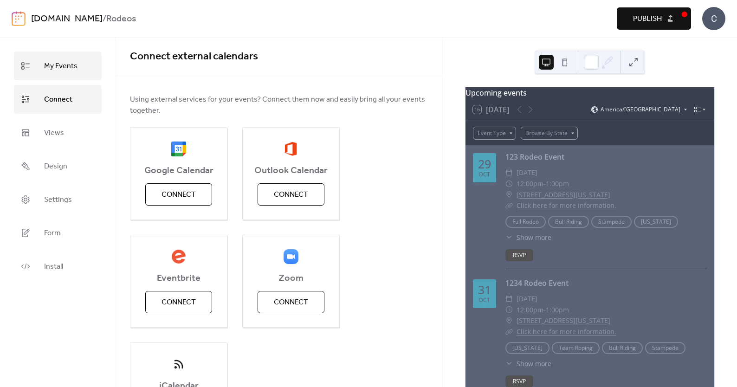
click at [55, 67] on span "My Events" at bounding box center [60, 66] width 33 height 15
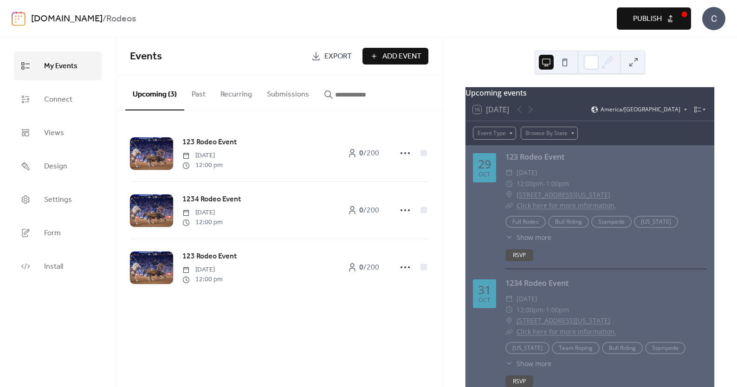
click at [272, 91] on button "Submissions" at bounding box center [287, 92] width 57 height 34
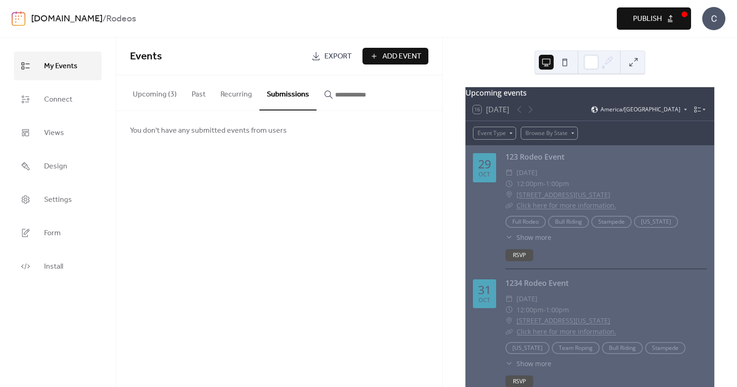
click at [241, 97] on button "Recurring" at bounding box center [236, 92] width 46 height 34
click at [200, 96] on button "Past" at bounding box center [198, 92] width 29 height 34
click at [159, 92] on button "Upcoming (3)" at bounding box center [154, 92] width 59 height 34
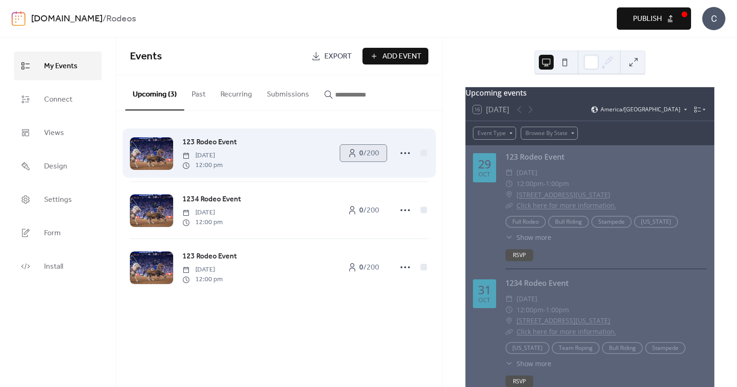
click at [368, 153] on span "0 / 200" at bounding box center [369, 153] width 20 height 11
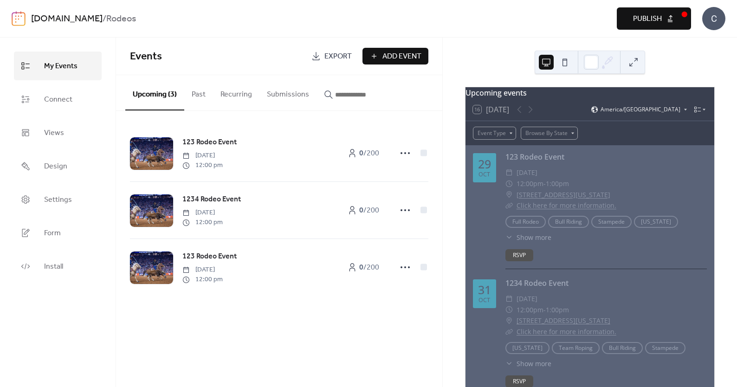
click at [288, 95] on button "Submissions" at bounding box center [287, 92] width 57 height 34
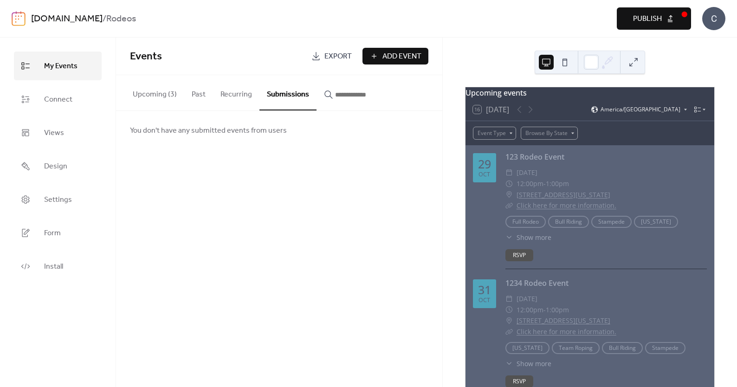
click at [279, 98] on button "Submissions" at bounding box center [287, 92] width 57 height 35
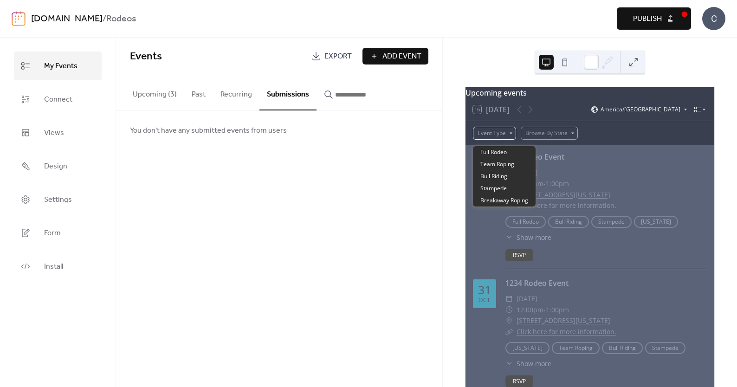
click at [509, 140] on div "Event Type" at bounding box center [494, 133] width 43 height 13
click at [384, 180] on div "Events Export Add Event Upcoming (3) Past Recurring Submissions 123 Rodeo Event…" at bounding box center [279, 212] width 326 height 349
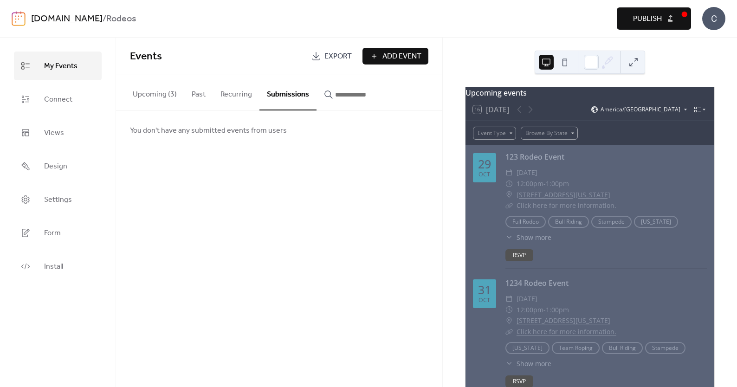
click at [201, 218] on div "Events Export Add Event Upcoming (3) Past Recurring Submissions 123 Rodeo Event…" at bounding box center [279, 212] width 326 height 349
click at [388, 224] on div "Events Export Add Event Upcoming (3) Past Recurring Submissions 123 Rodeo Event…" at bounding box center [279, 212] width 326 height 349
